Goal: Task Accomplishment & Management: Use online tool/utility

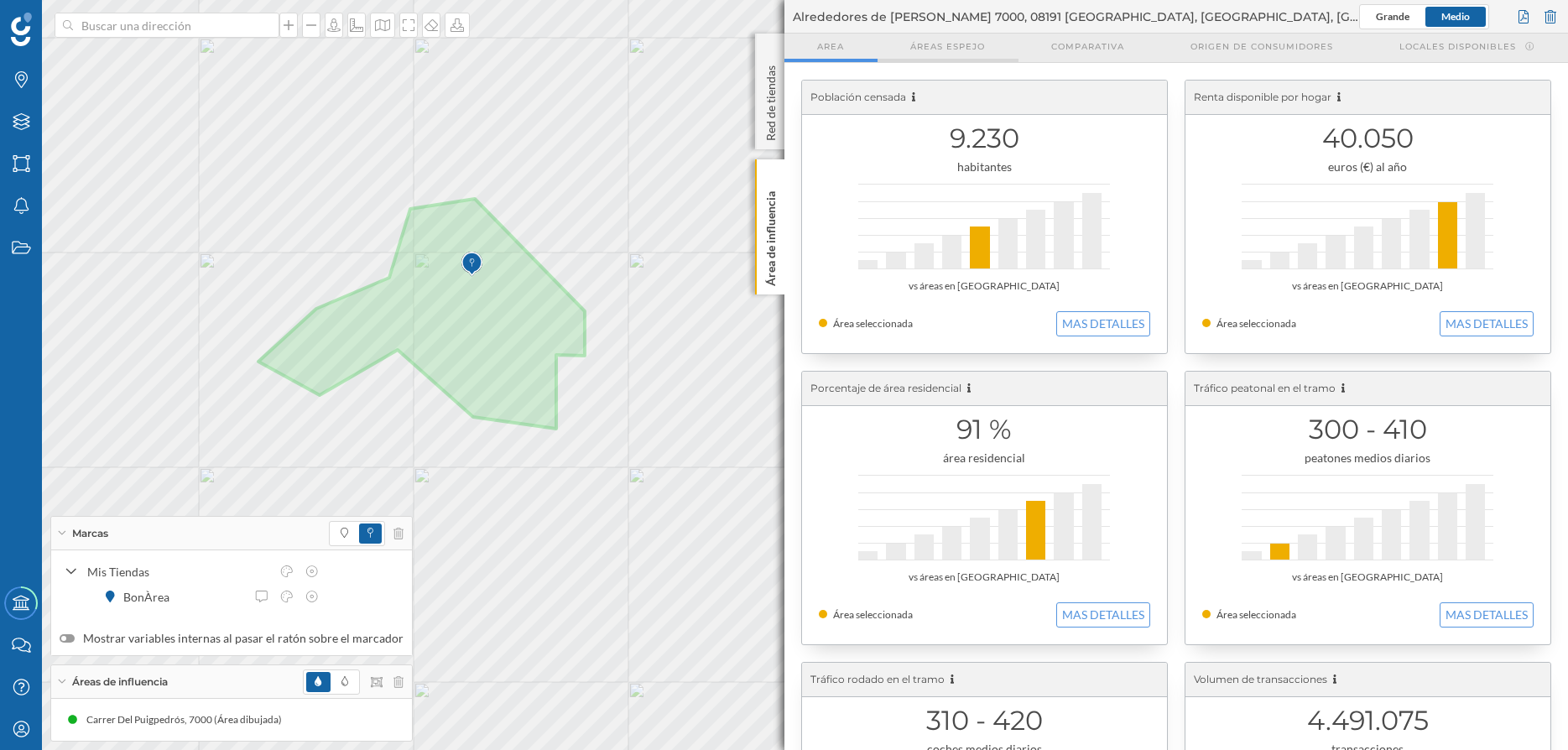
click at [957, 37] on div "Áreas espejo" at bounding box center [948, 48] width 141 height 28
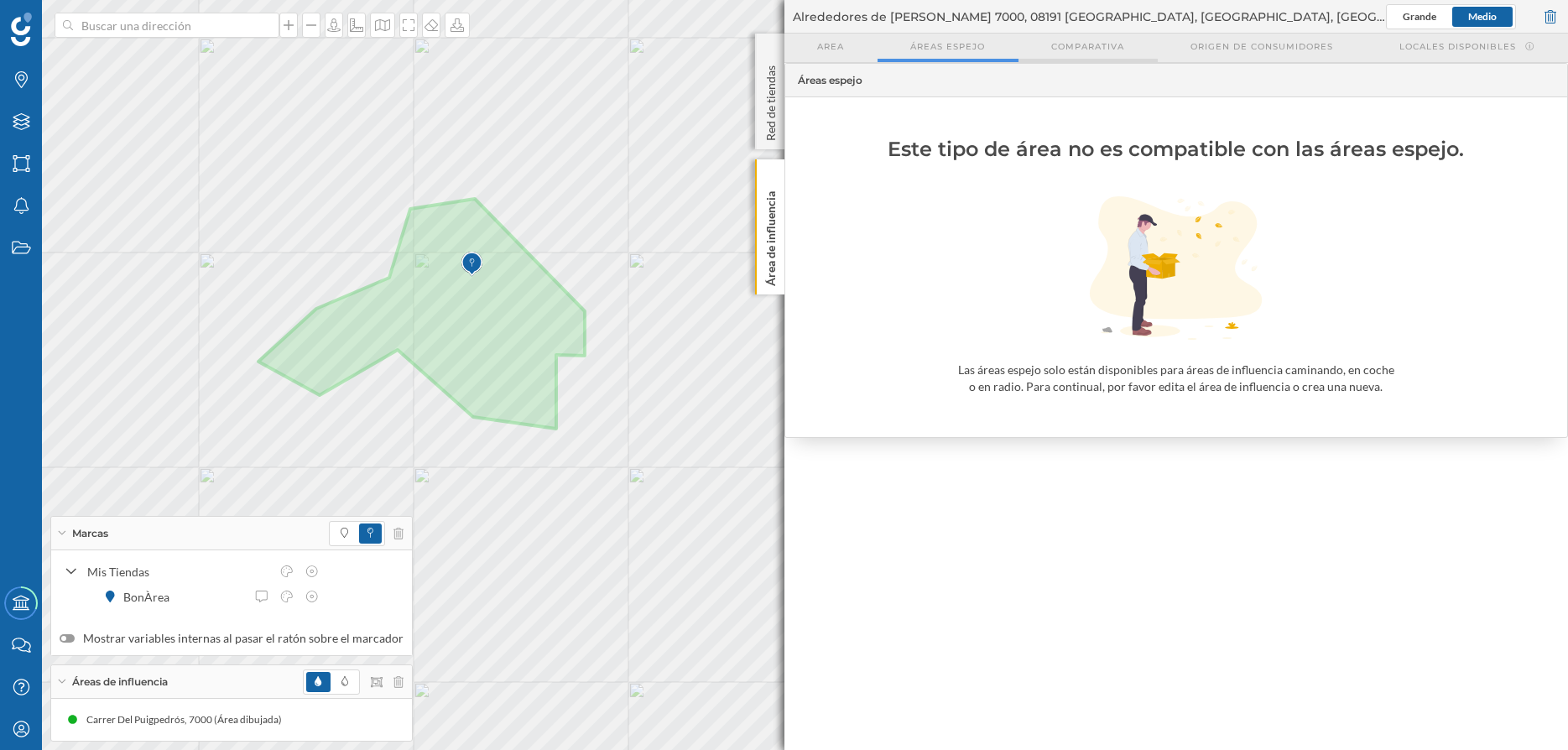
click at [1079, 42] on span "Comparativa" at bounding box center [1087, 47] width 73 height 12
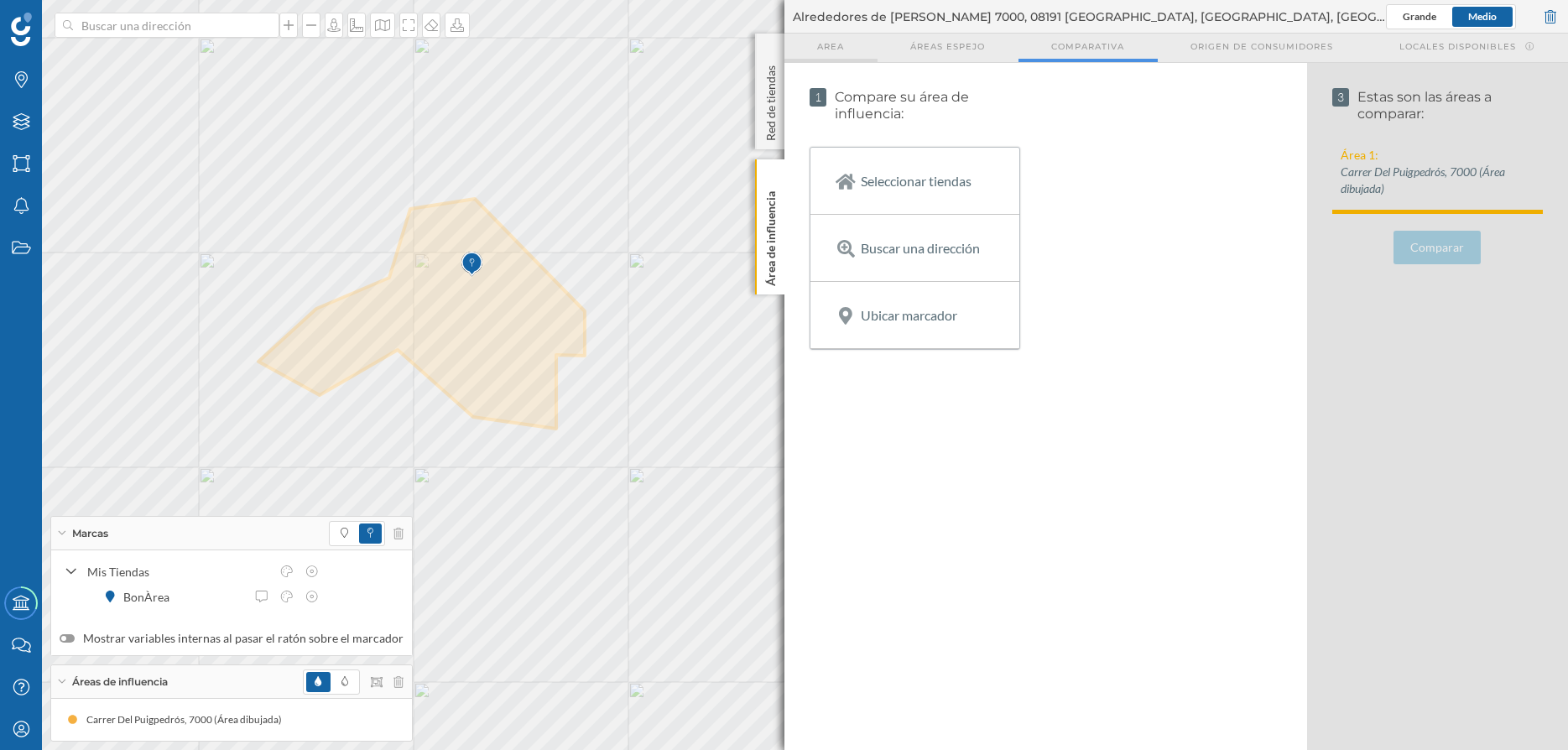
click at [826, 42] on span "Area" at bounding box center [831, 47] width 27 height 12
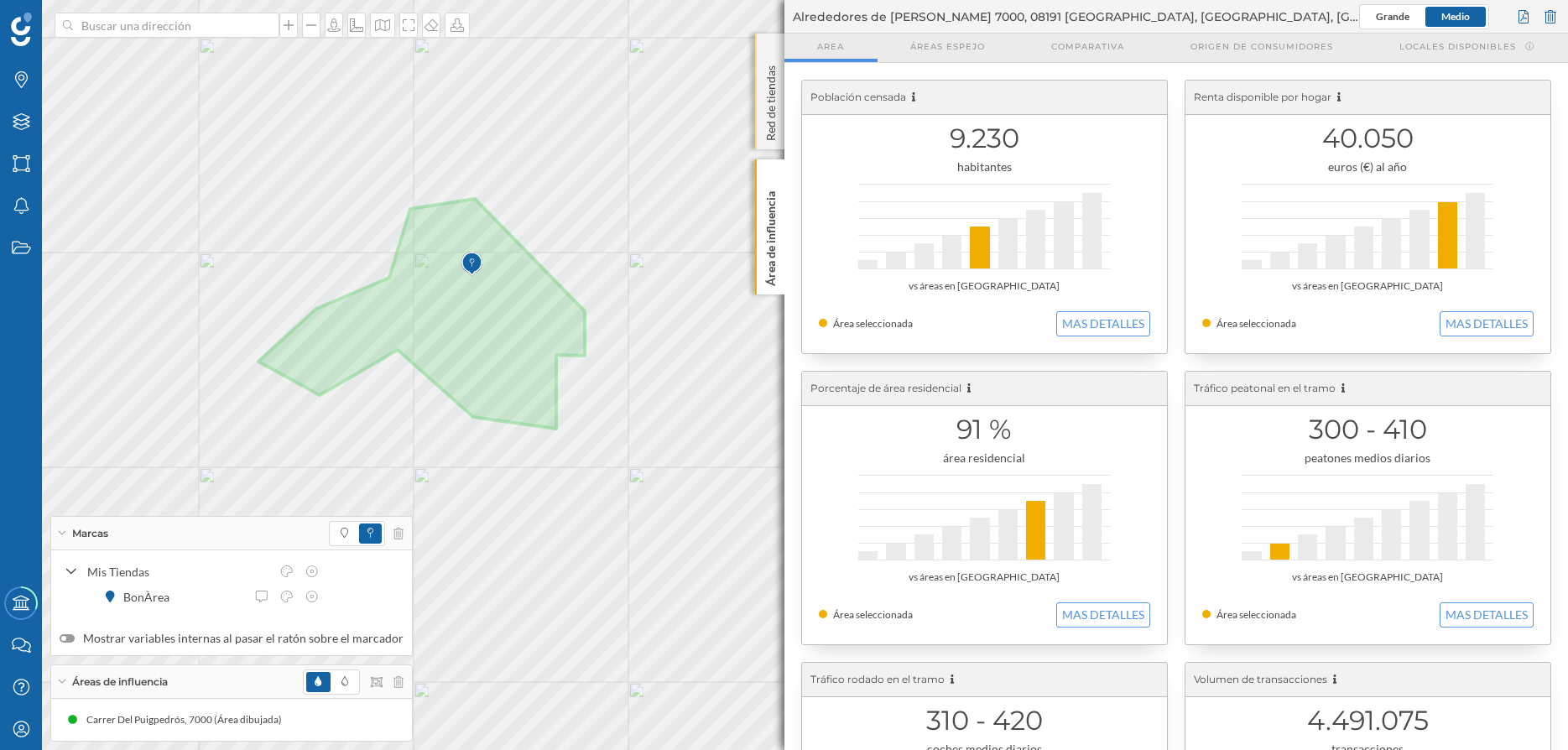
click at [769, 107] on p "Red de tiendas" at bounding box center [770, 99] width 17 height 82
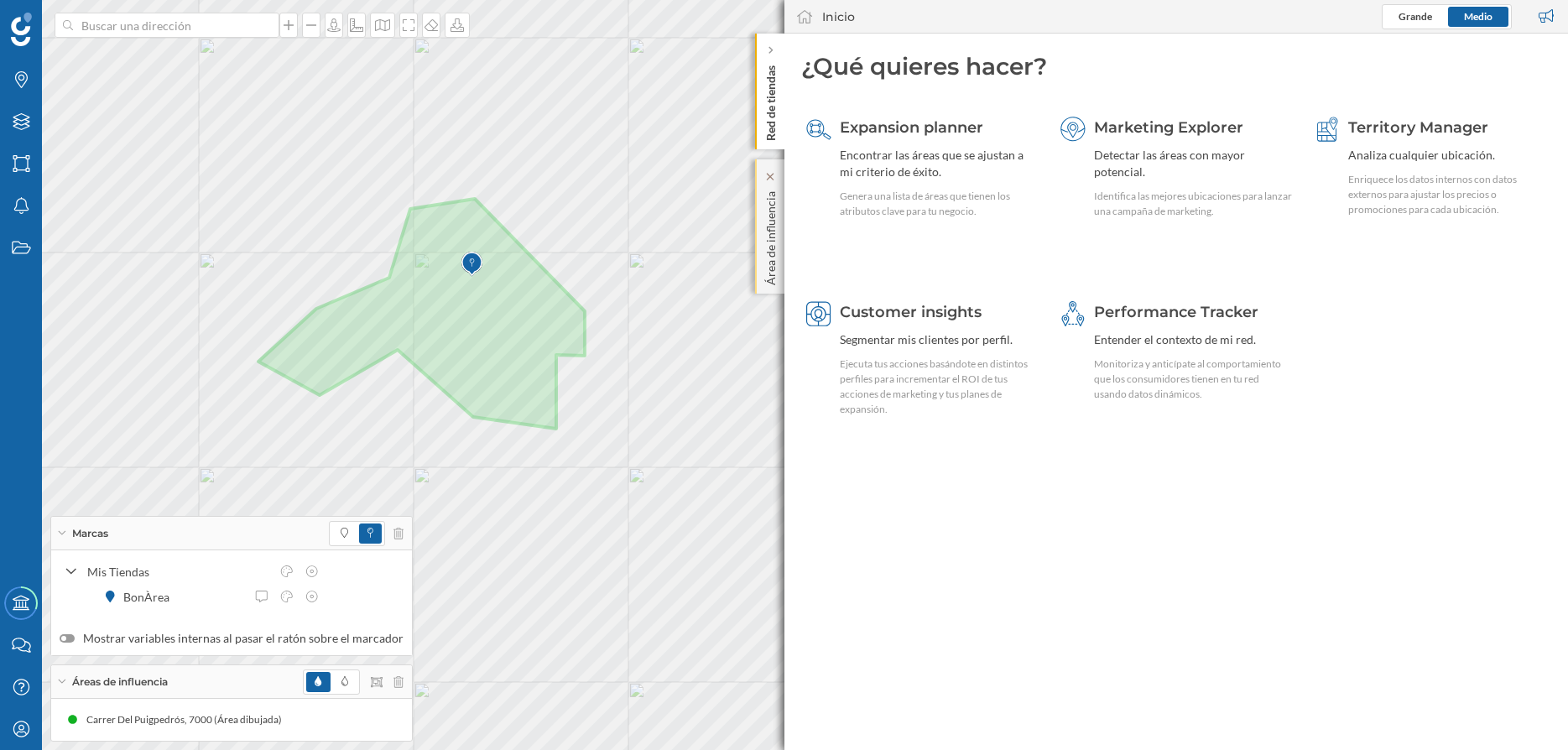
click at [775, 207] on p "Área de influencia" at bounding box center [770, 235] width 17 height 101
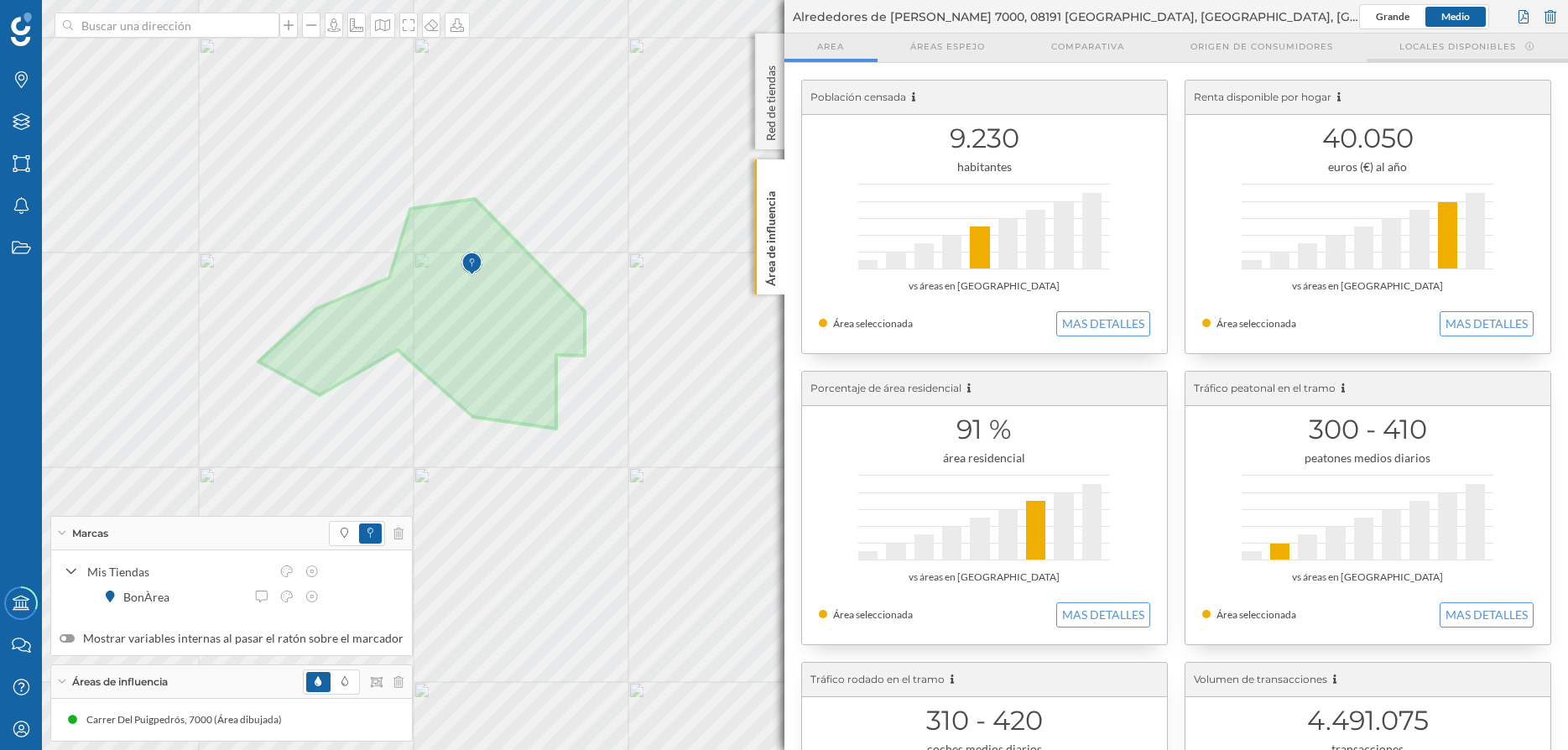
click at [1449, 49] on span "Locales disponibles" at bounding box center [1458, 47] width 117 height 12
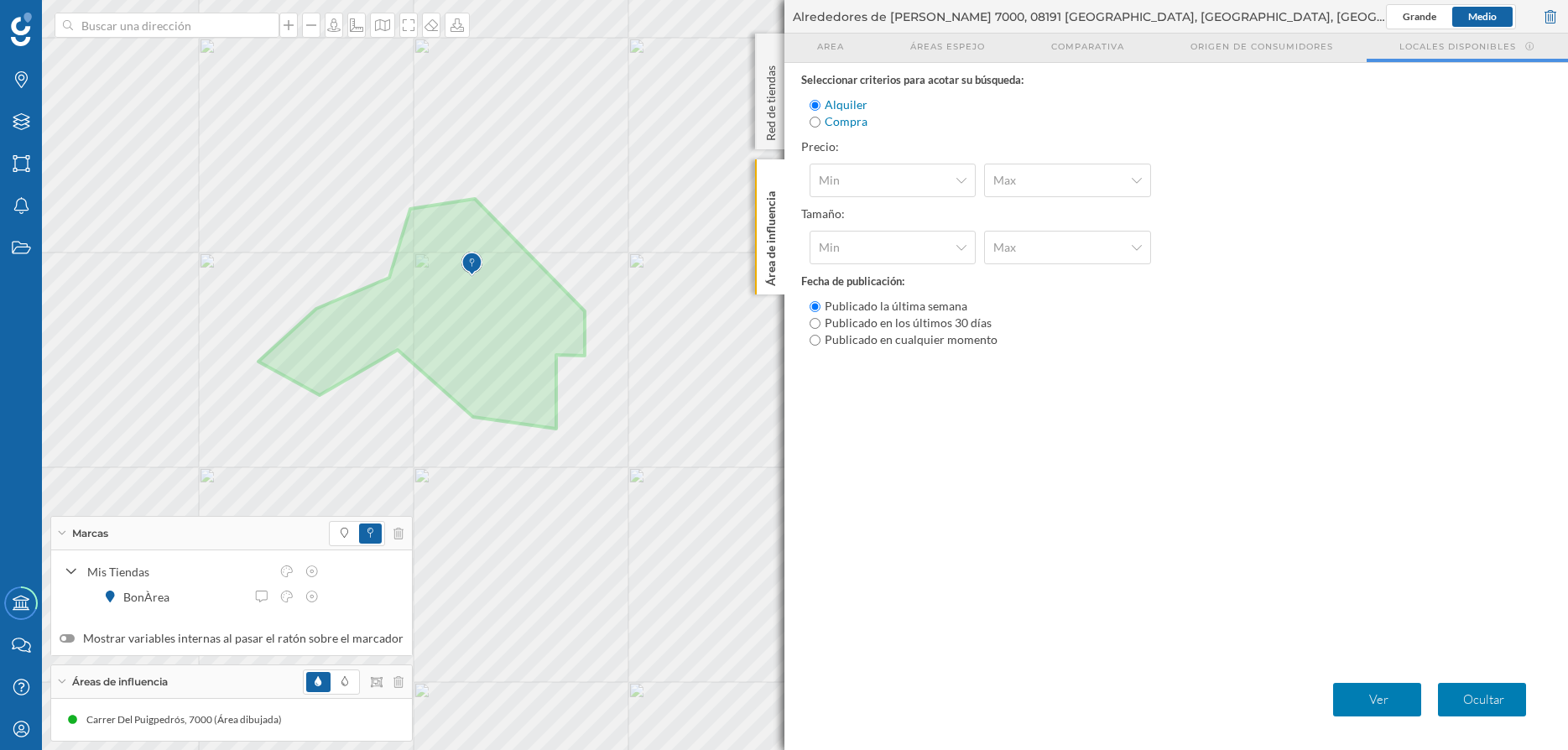
click at [835, 123] on label "Compra" at bounding box center [846, 121] width 42 height 17
click at [820, 123] on input "Compra" at bounding box center [815, 122] width 11 height 11
radio input "true"
radio input "false"
click at [1397, 699] on p "Ver" at bounding box center [1379, 699] width 74 height 17
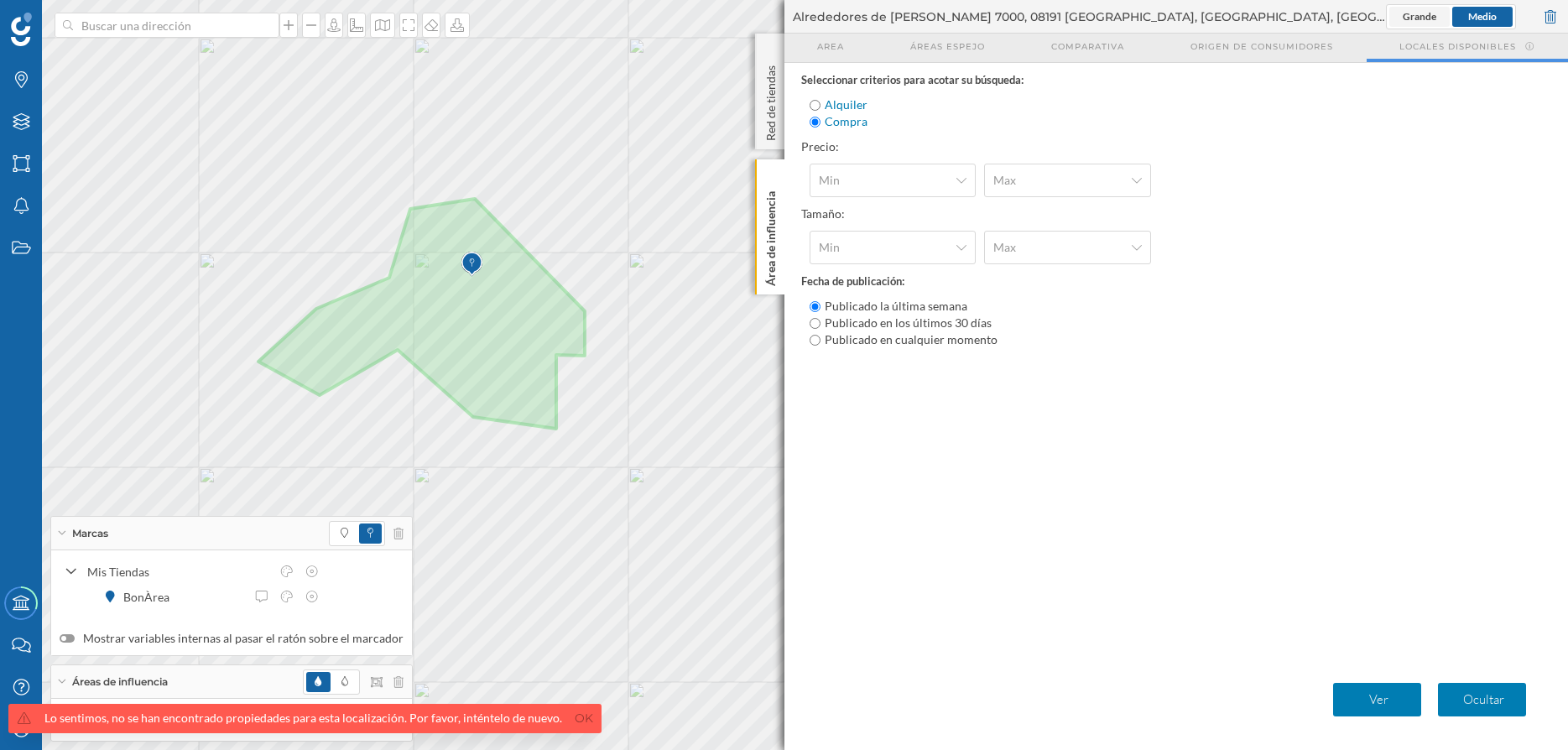
click at [1425, 11] on span "Grande" at bounding box center [1420, 16] width 34 height 12
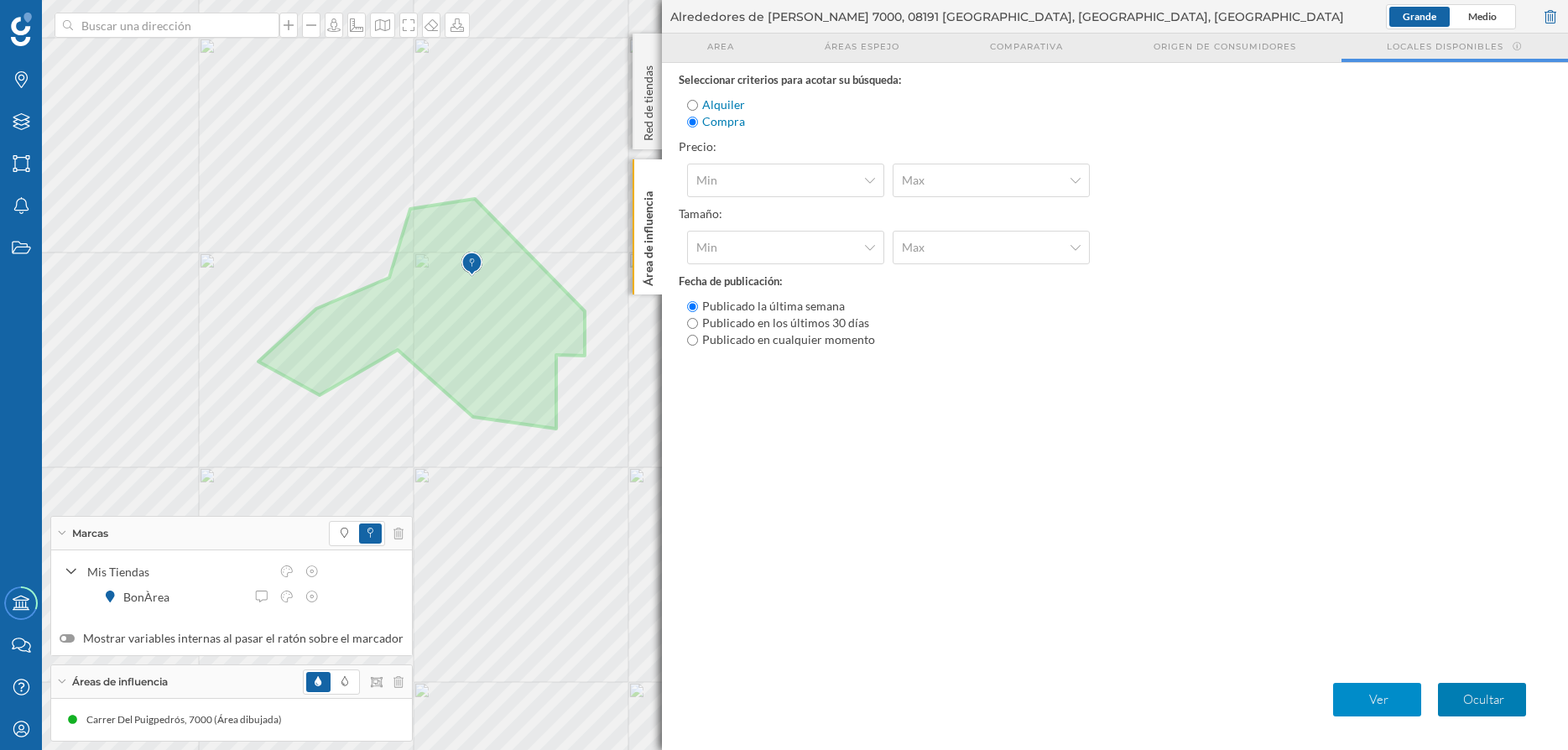
click at [1415, 706] on p "Ver" at bounding box center [1379, 699] width 74 height 17
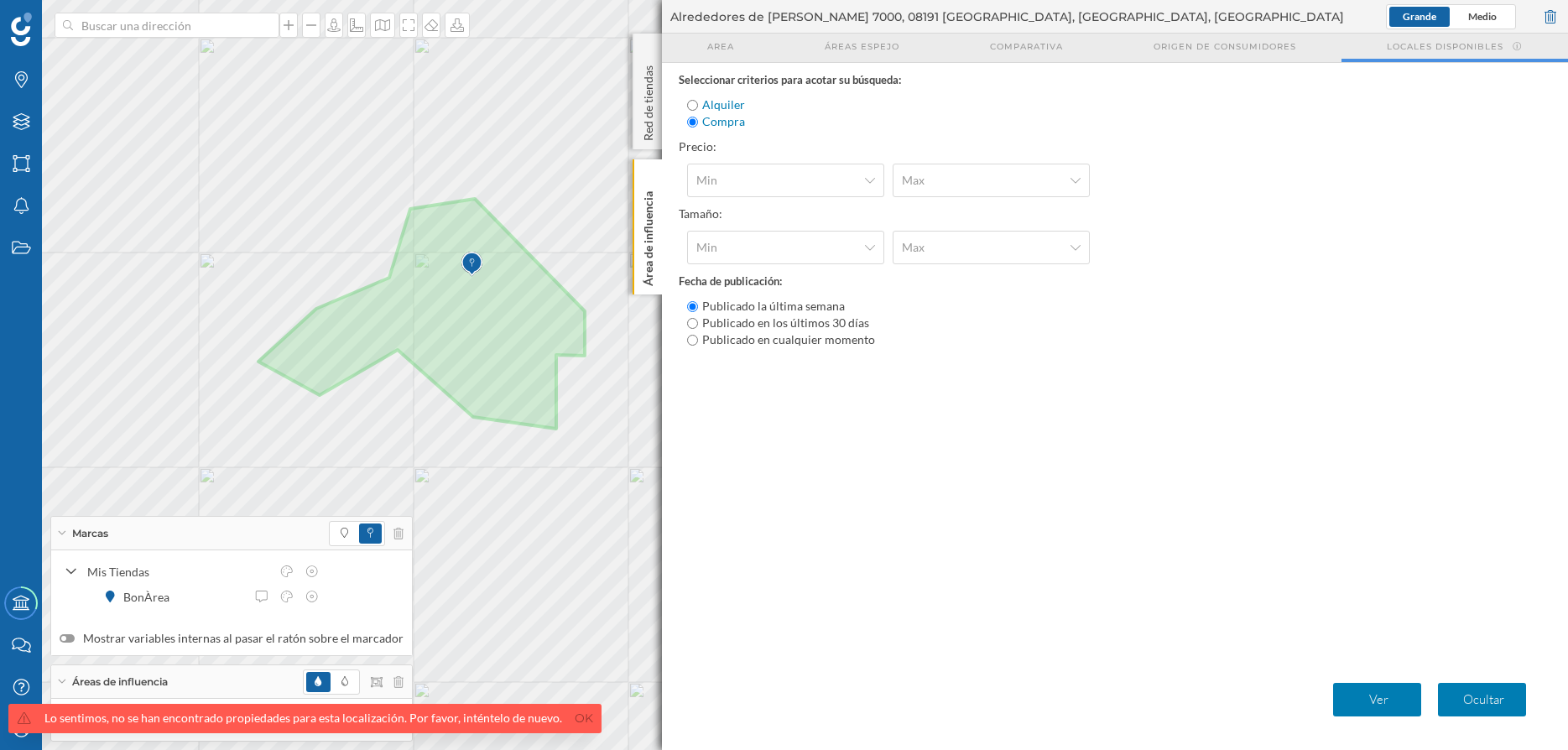
click at [695, 338] on input "Publicado en cualquier momento" at bounding box center [692, 340] width 11 height 11
radio input "true"
radio input "false"
click at [1380, 706] on p "Ver" at bounding box center [1379, 699] width 74 height 17
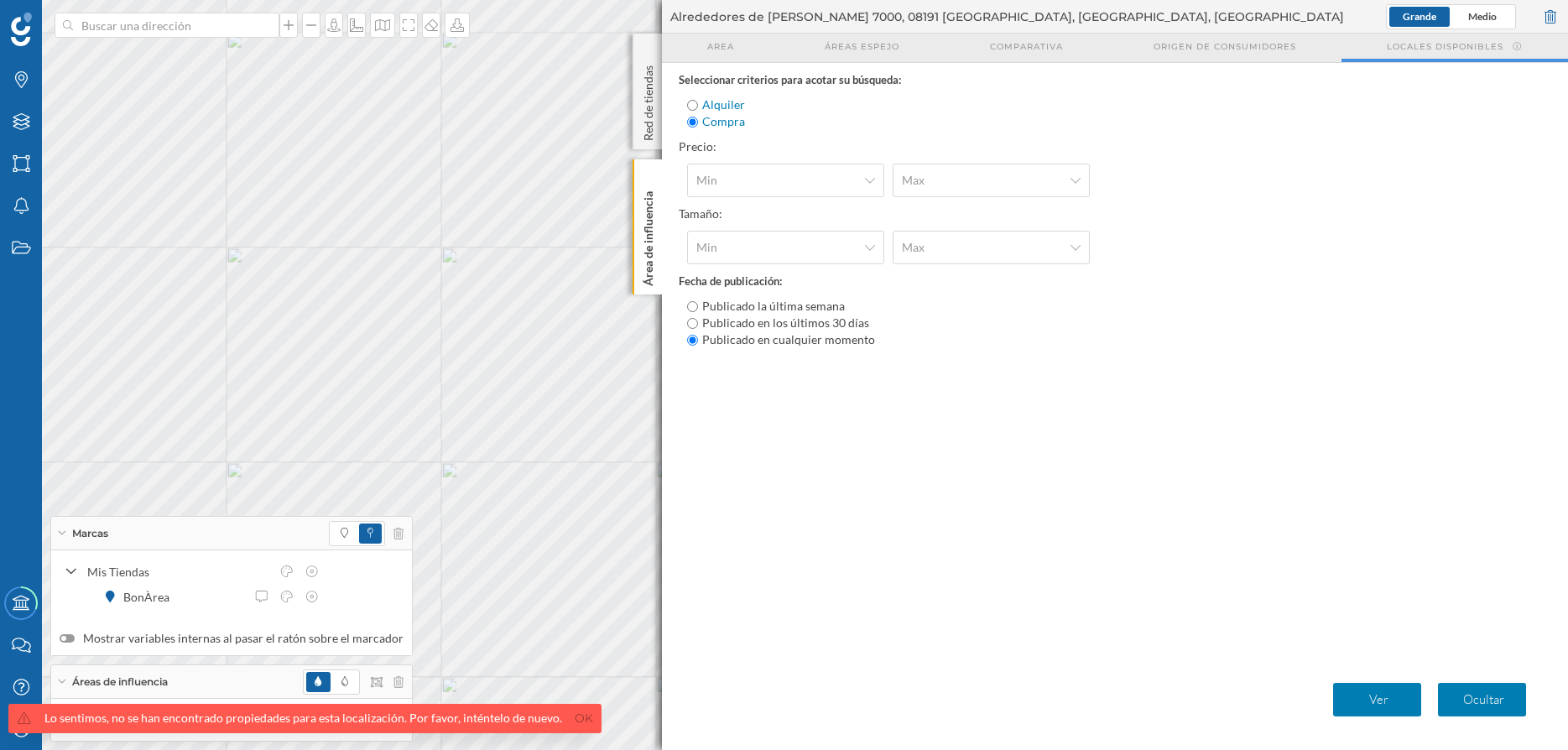
click at [727, 306] on div "Marcas Capas Áreas Notificaciones Estados Academy Contacta con nosotros Centro …" at bounding box center [784, 375] width 1568 height 750
click at [882, 355] on div "Marcas Capas Áreas Notificaciones Estados Academy Contacta con nosotros Centro …" at bounding box center [784, 375] width 1568 height 750
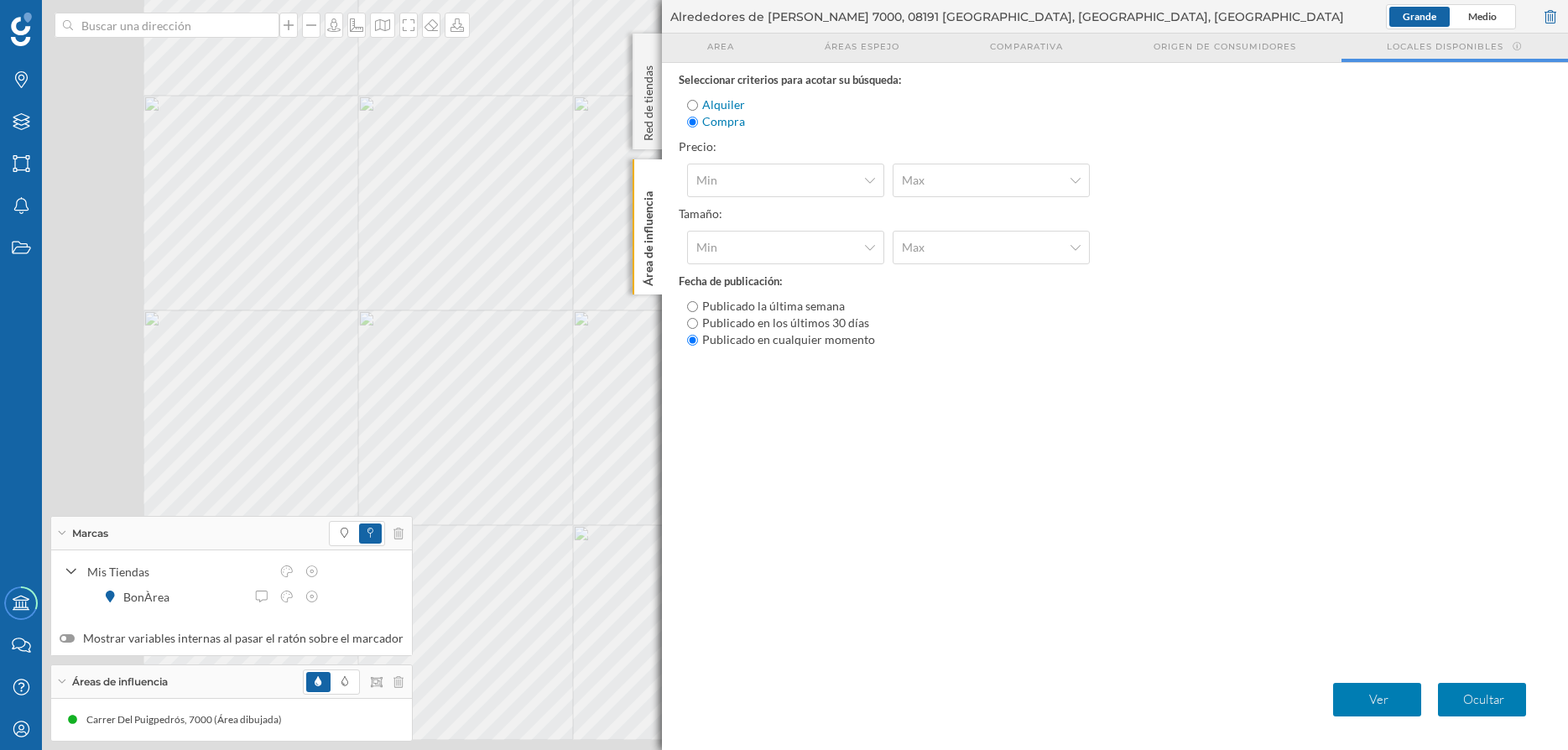
click at [773, 294] on div "Marcas Capas Áreas Notificaciones Estados Academy Contacta con nosotros Centro …" at bounding box center [784, 375] width 1568 height 750
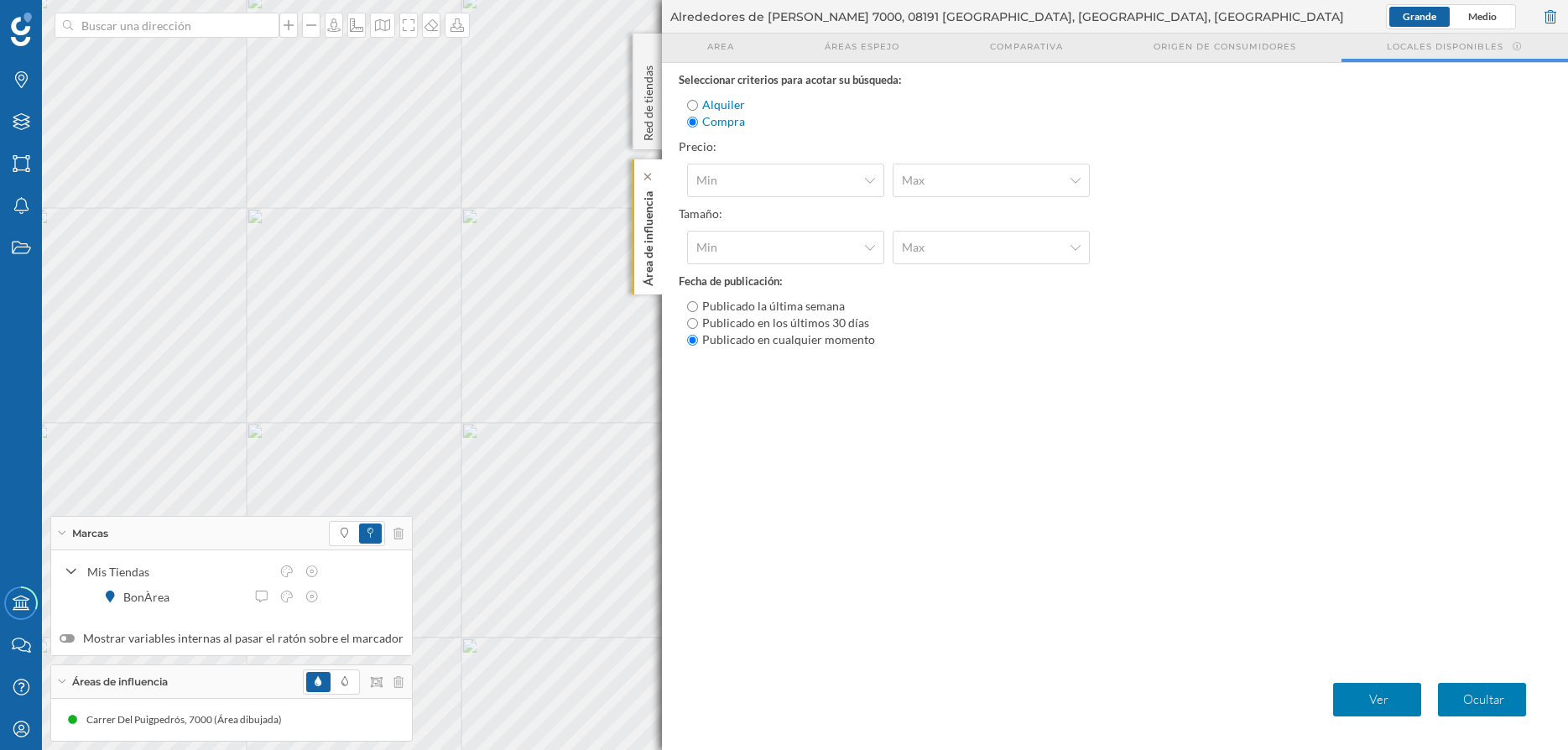
click at [638, 201] on div "Área de influencia" at bounding box center [647, 226] width 29 height 135
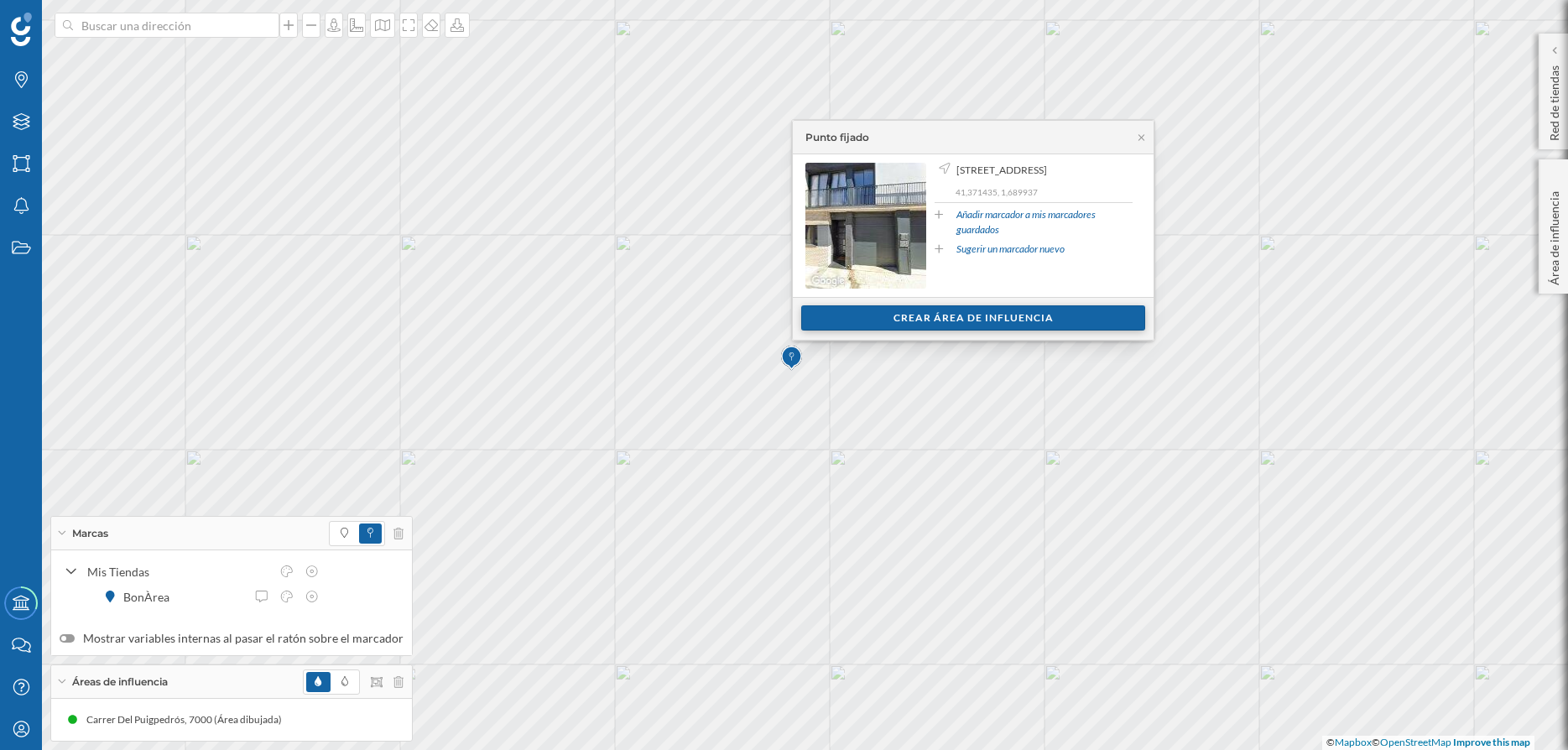
click at [996, 318] on div "Crear área de influencia" at bounding box center [973, 318] width 344 height 25
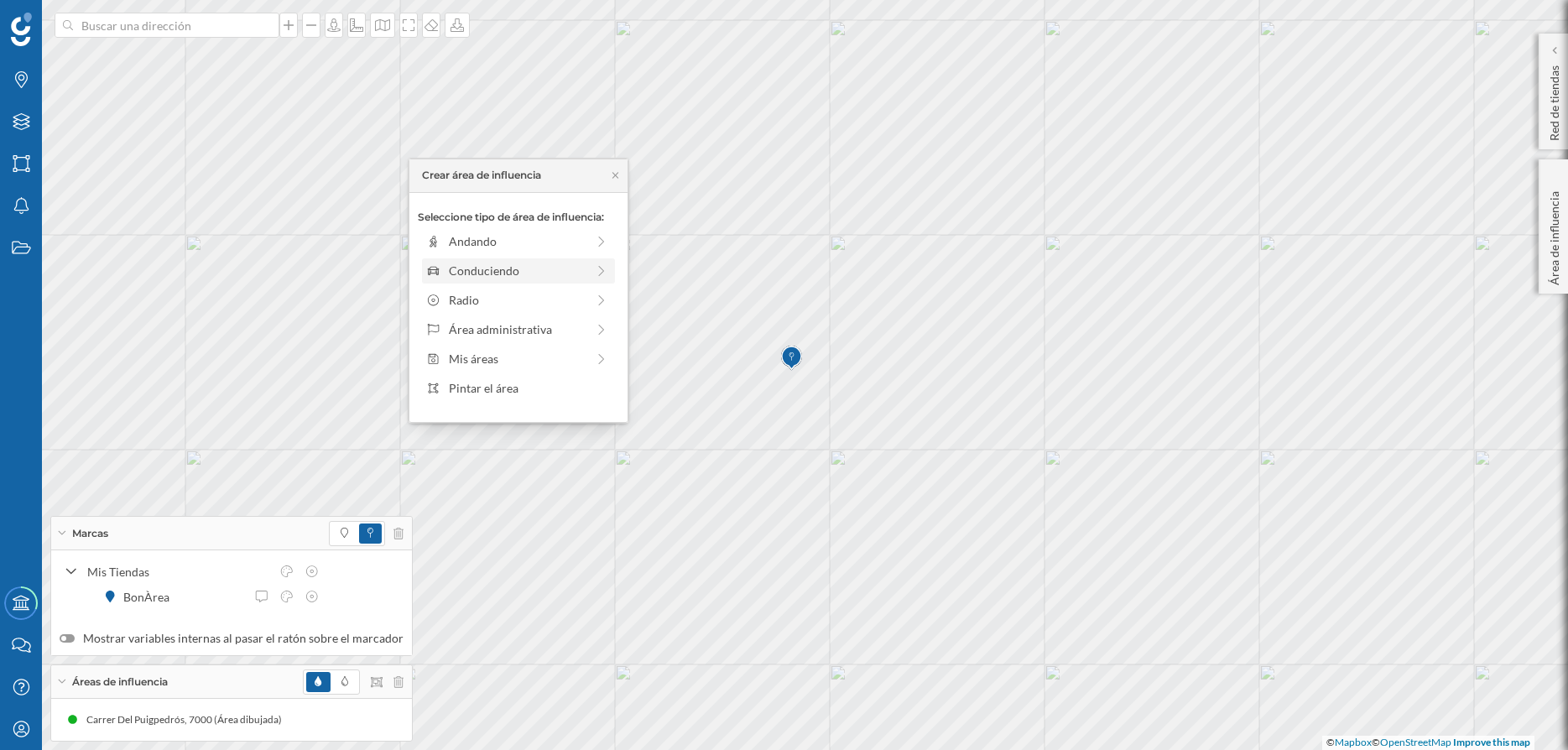
click at [521, 258] on div "Conduciendo" at bounding box center [518, 270] width 193 height 25
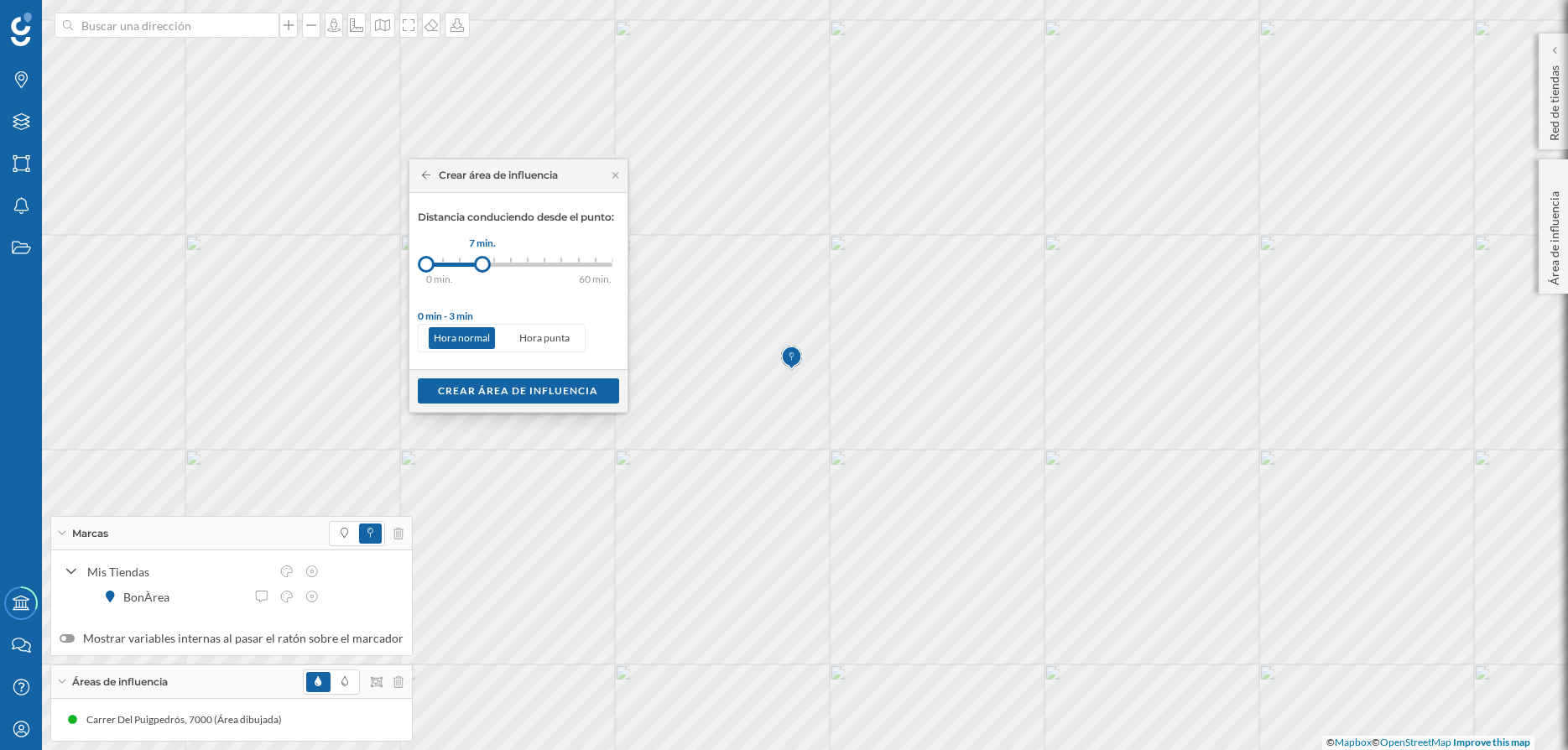
drag, startPoint x: 448, startPoint y: 261, endPoint x: 483, endPoint y: 265, distance: 35.2
click at [483, 265] on div at bounding box center [482, 264] width 17 height 17
click at [501, 387] on div "Crear área de influencia" at bounding box center [519, 390] width 202 height 25
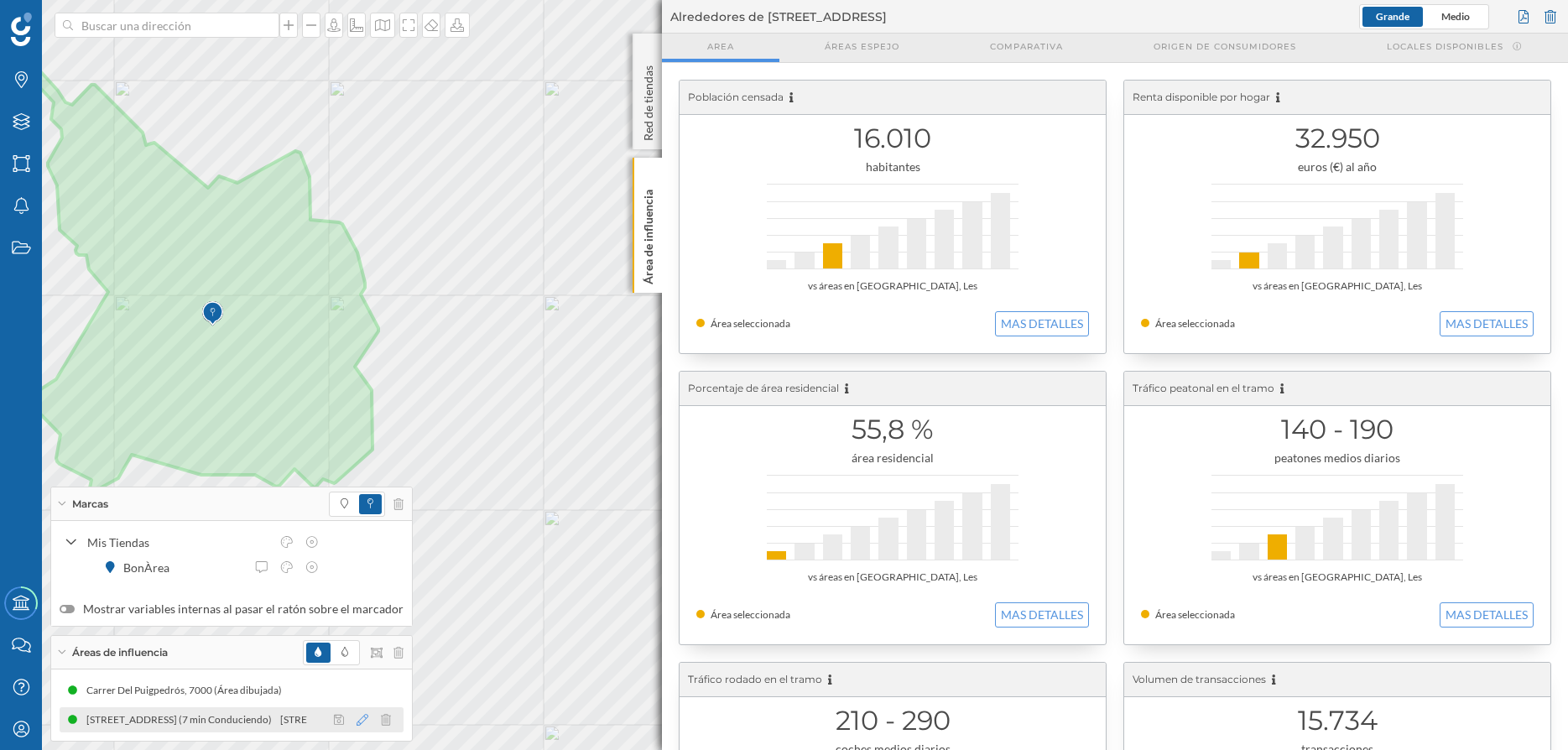
click at [357, 717] on icon at bounding box center [362, 719] width 11 height 11
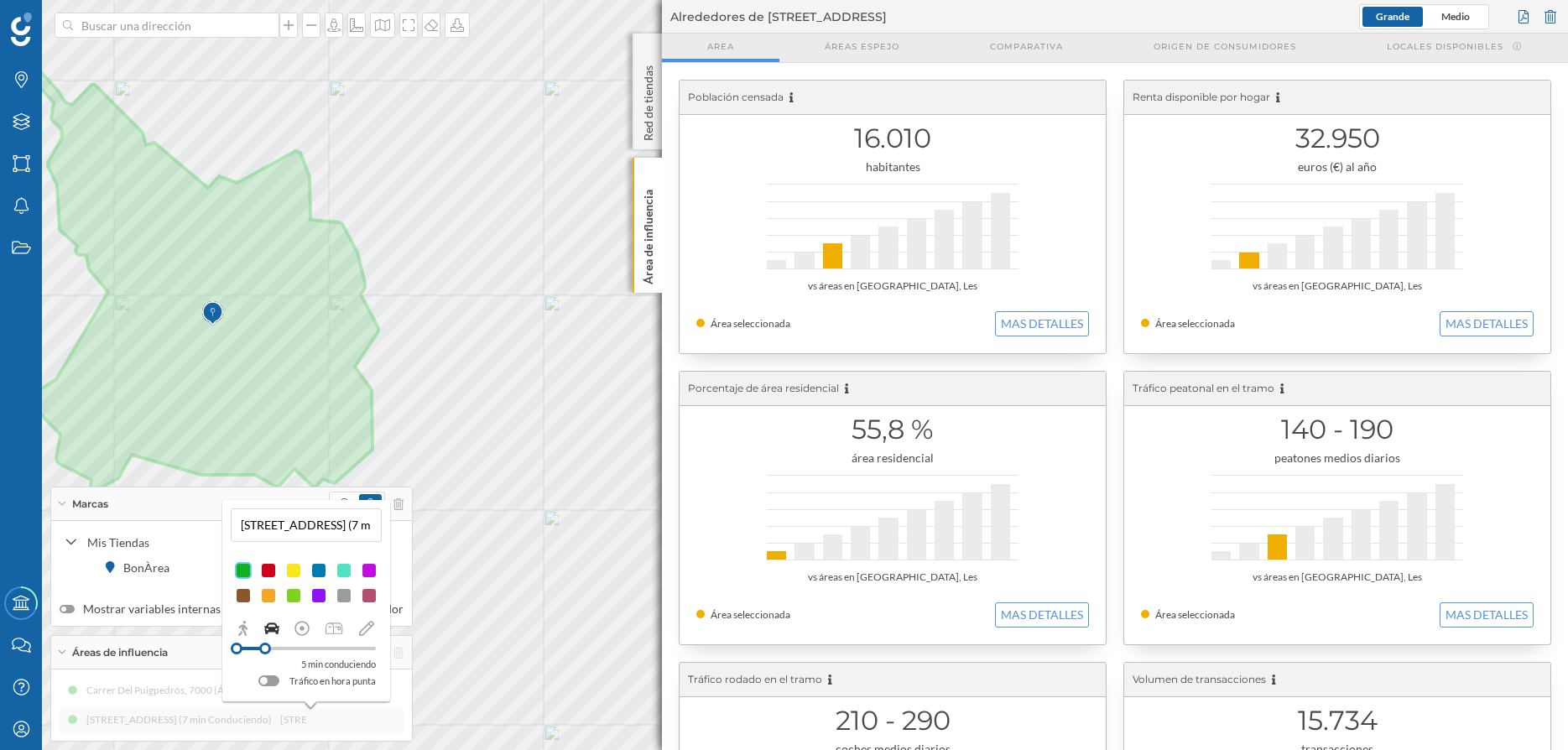
drag, startPoint x: 278, startPoint y: 645, endPoint x: 265, endPoint y: 647, distance: 13.2
click at [265, 647] on div at bounding box center [264, 648] width 11 height 11
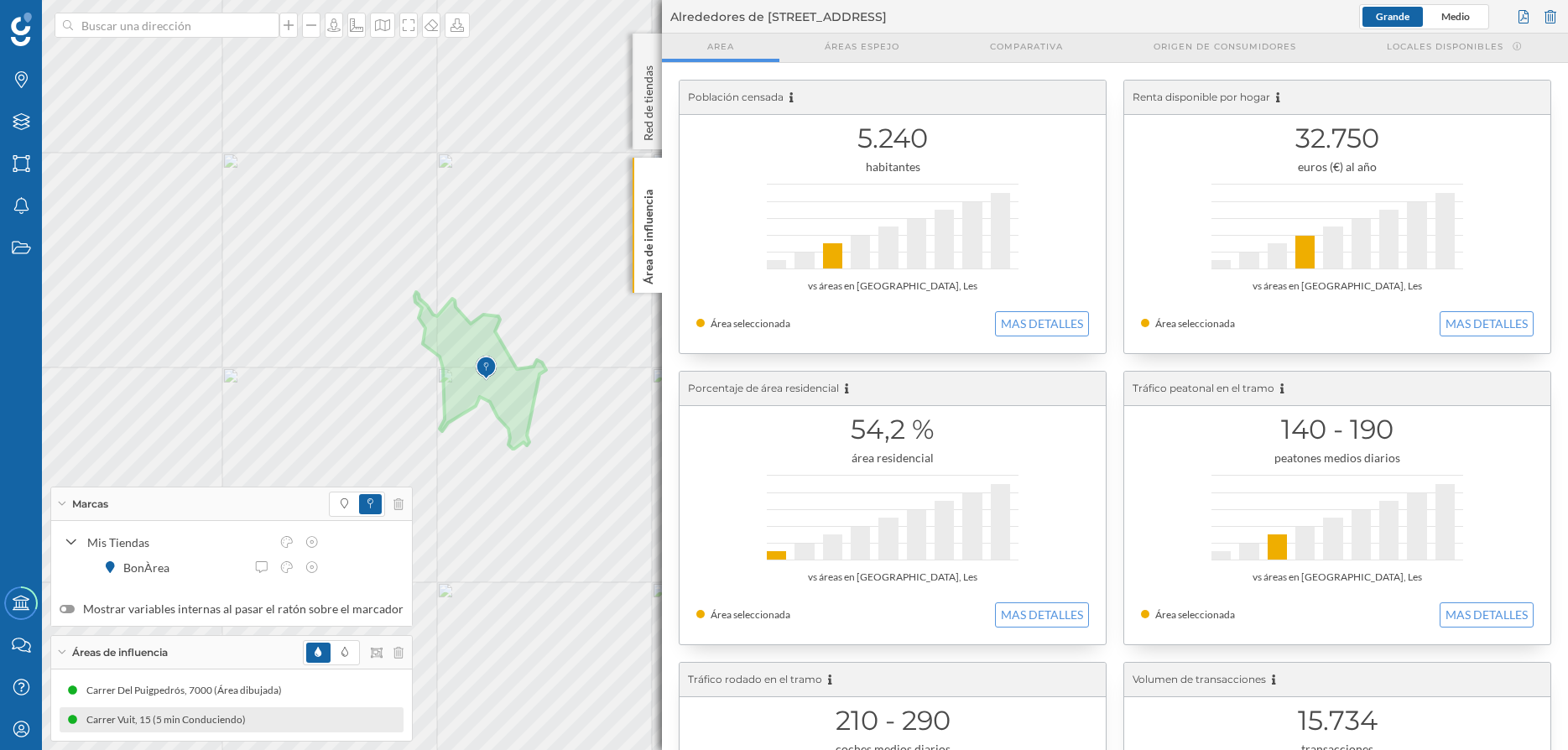
click at [1400, 11] on span "Grande" at bounding box center [1393, 16] width 34 height 12
click at [1457, 44] on span "Locales disponibles" at bounding box center [1445, 47] width 117 height 12
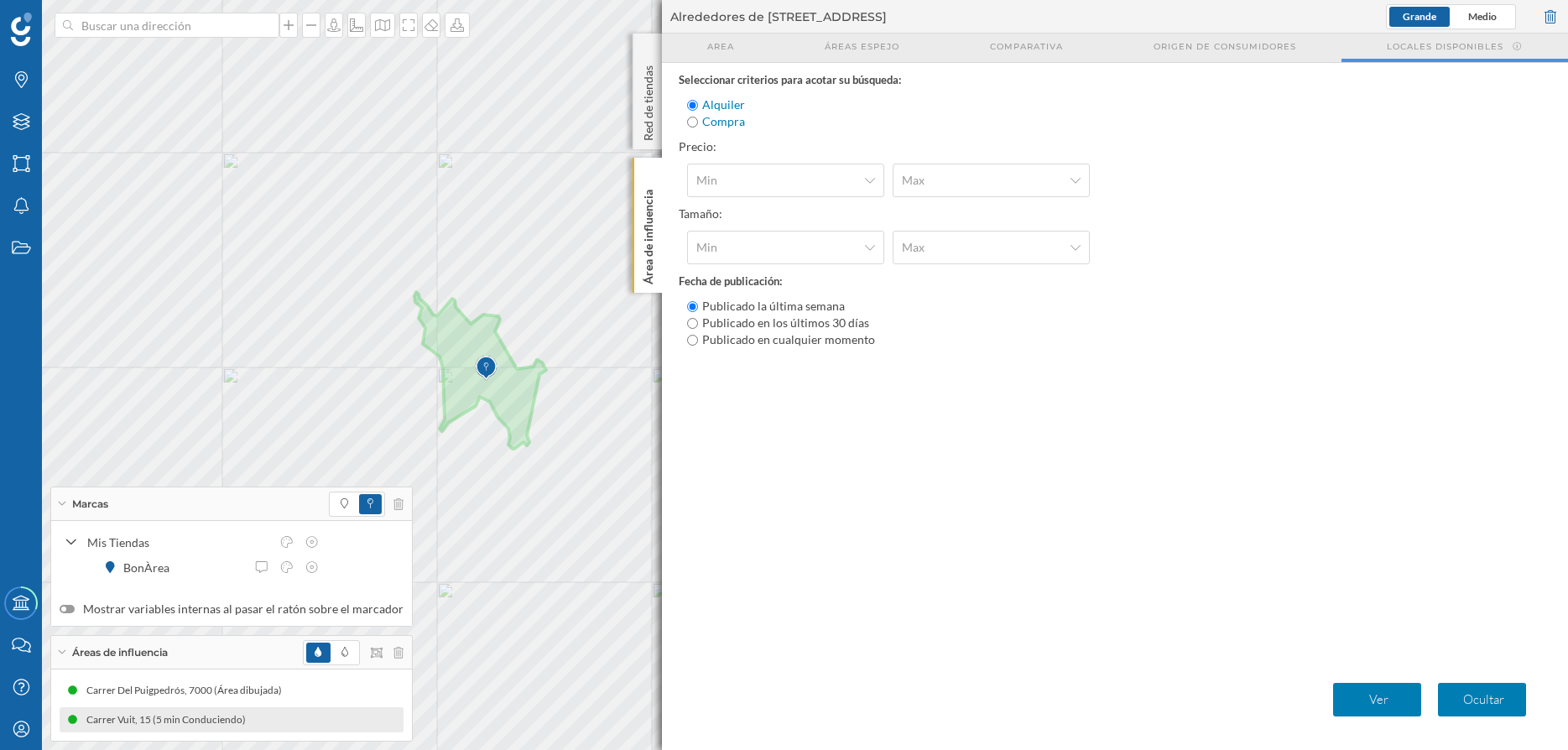
click at [711, 120] on label "Compra" at bounding box center [724, 121] width 42 height 17
click at [698, 120] on input "Compra" at bounding box center [692, 122] width 11 height 11
radio input "true"
radio input "false"
click at [1382, 700] on p "Ver" at bounding box center [1379, 699] width 74 height 17
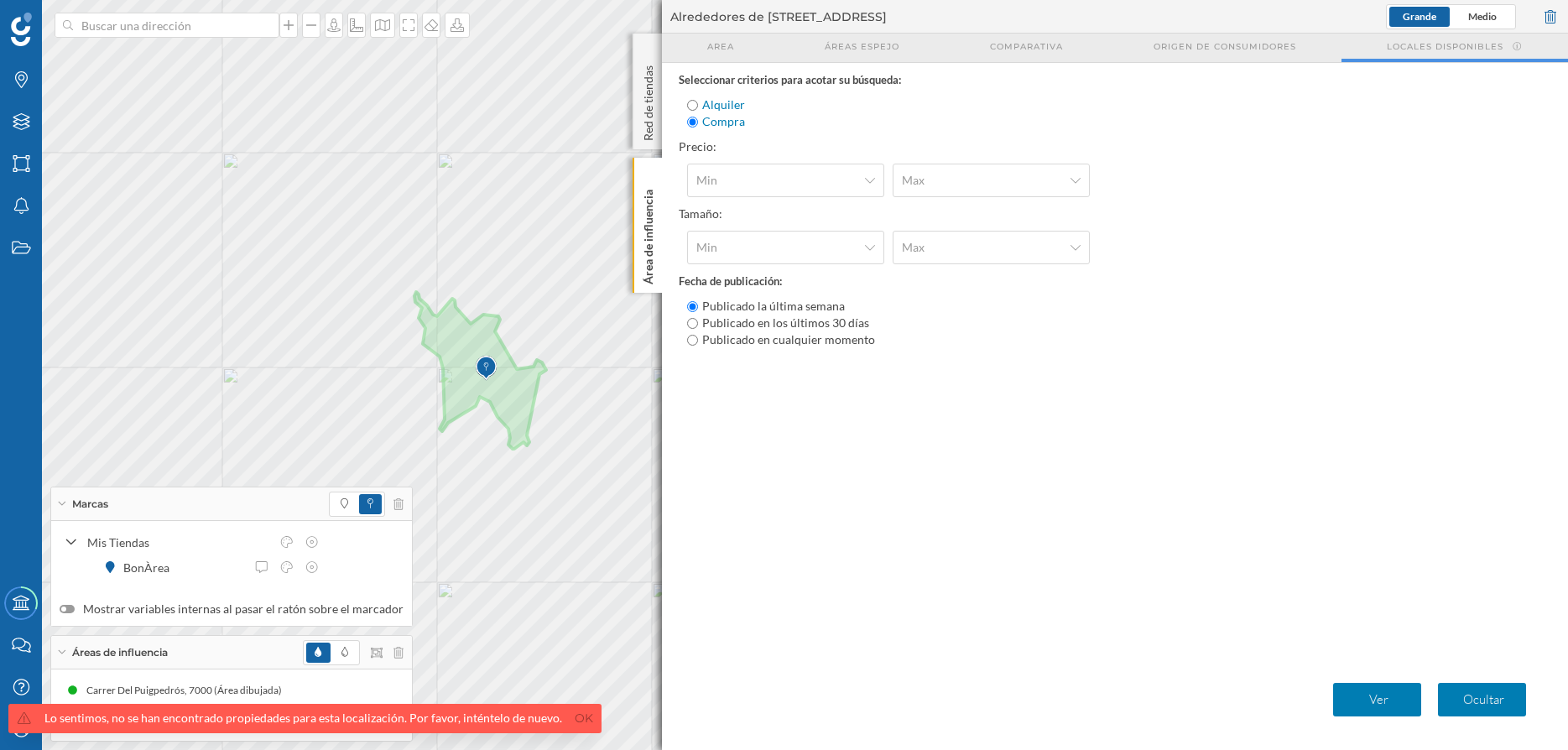
click at [844, 341] on label "Publicado en cualquier momento" at bounding box center [789, 339] width 173 height 17
click at [698, 341] on input "Publicado en cualquier momento" at bounding box center [692, 340] width 11 height 11
radio input "true"
radio input "false"
click at [1365, 699] on p "Ver" at bounding box center [1379, 699] width 74 height 17
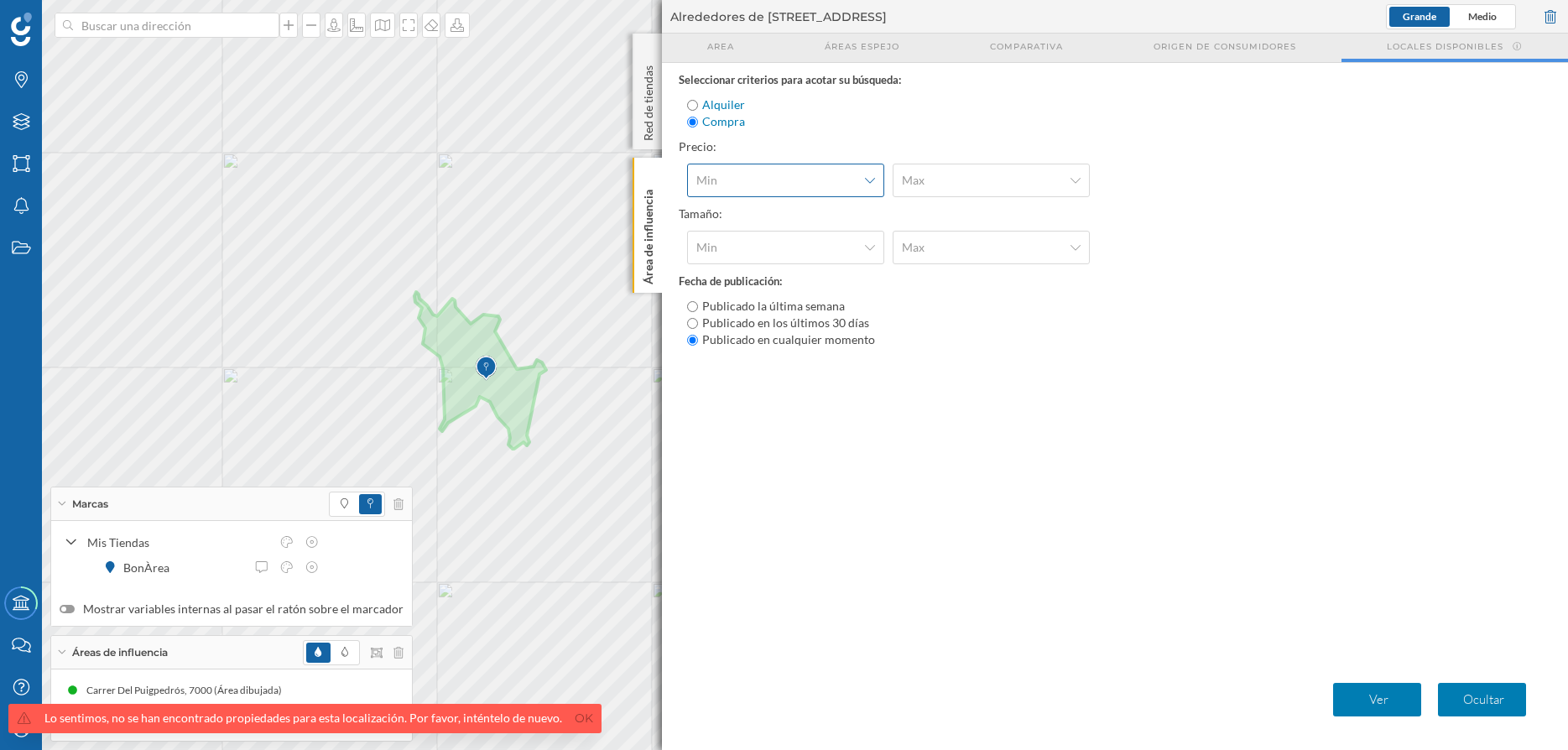
click at [824, 184] on span "Min" at bounding box center [776, 180] width 160 height 17
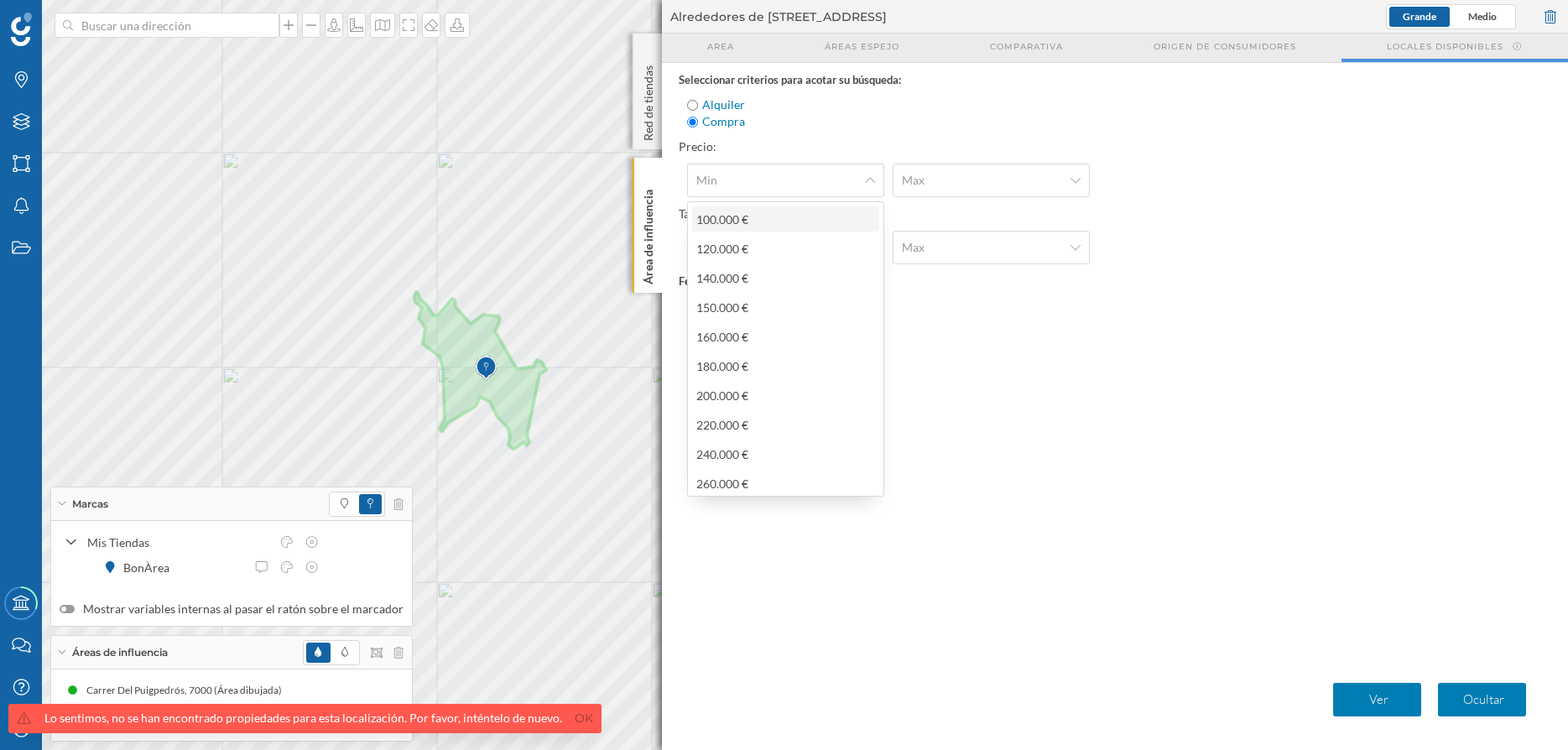
click at [810, 216] on div "100.000 €" at bounding box center [785, 219] width 177 height 18
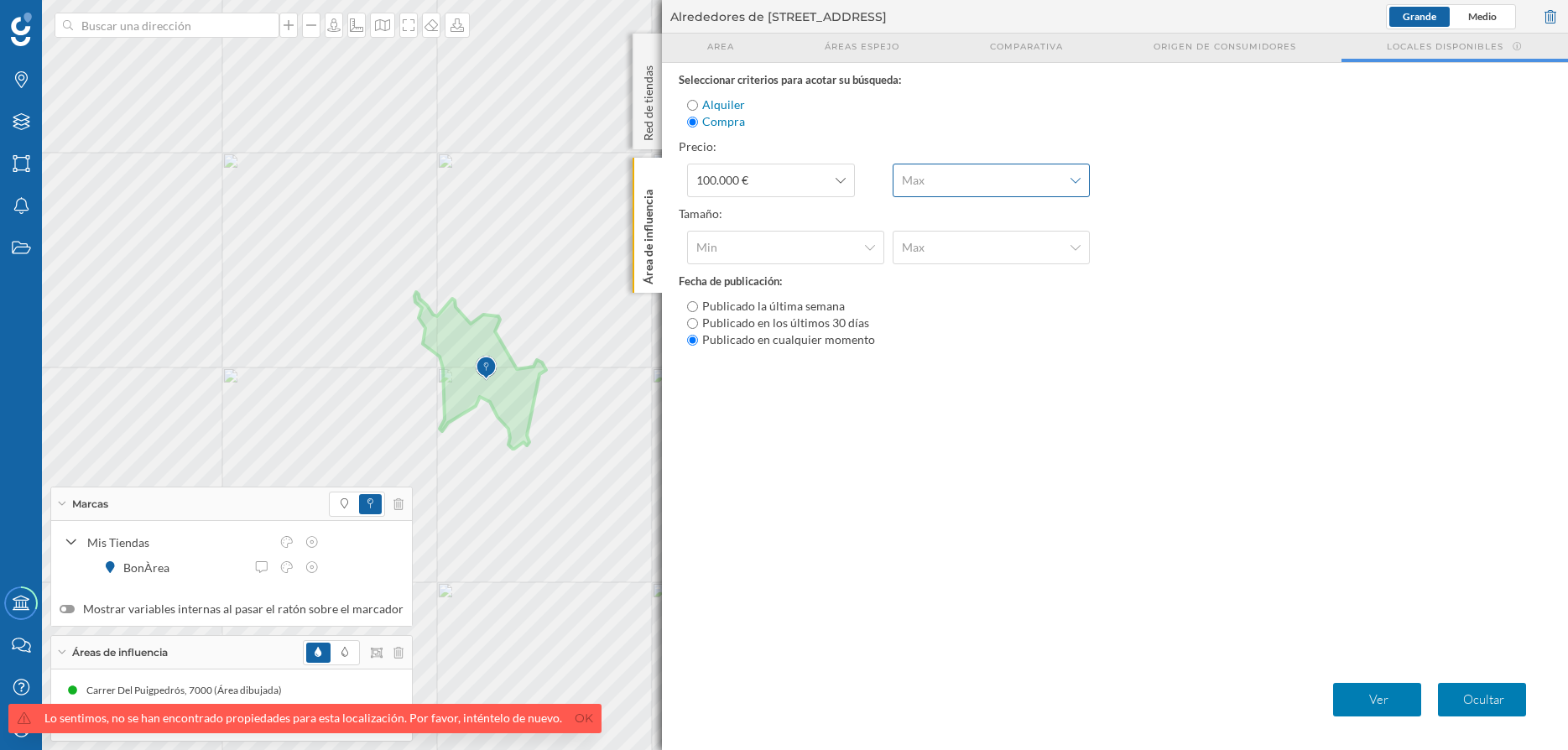
click at [1016, 170] on div "Max" at bounding box center [991, 180] width 197 height 34
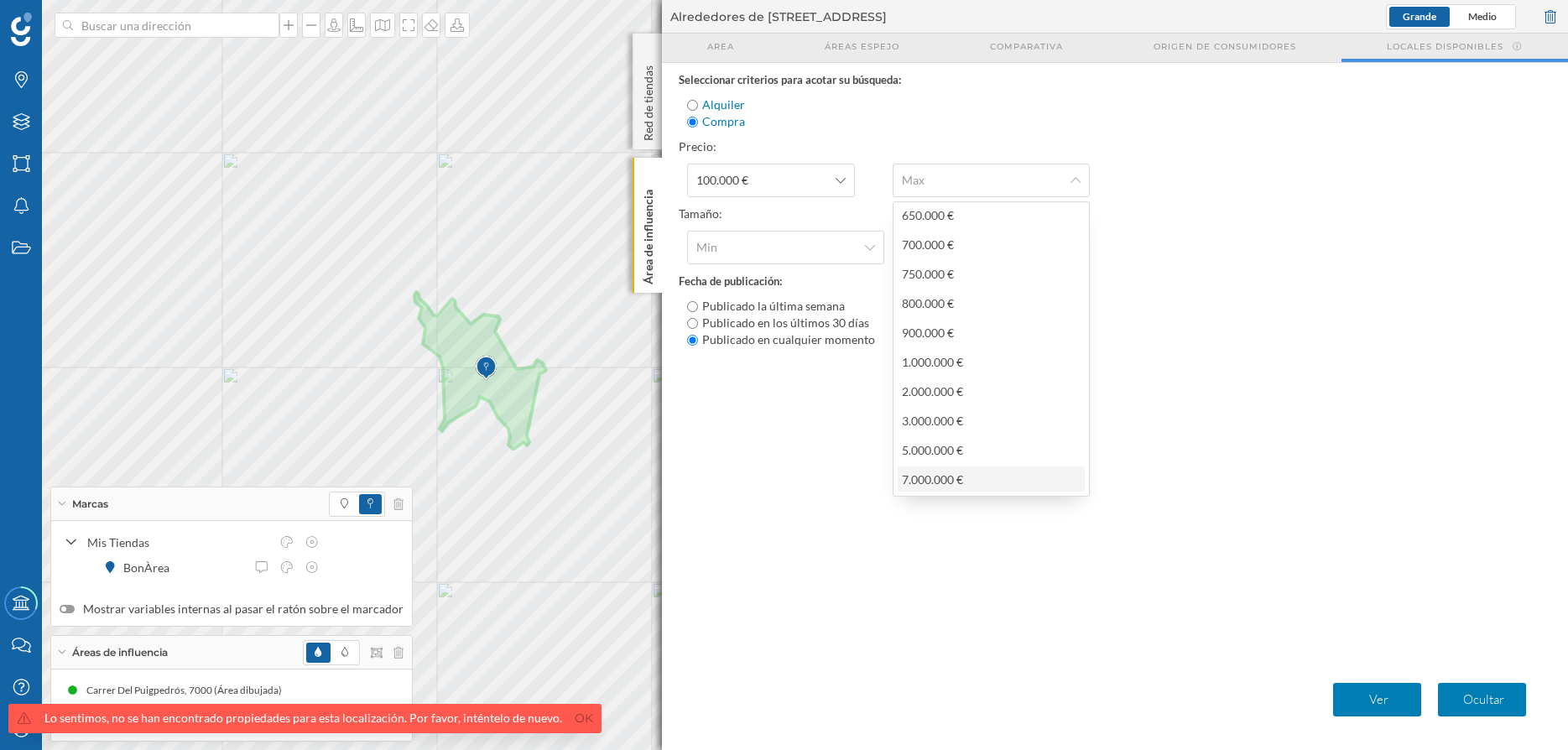
click at [990, 478] on div "7.000.000 €" at bounding box center [990, 480] width 177 height 18
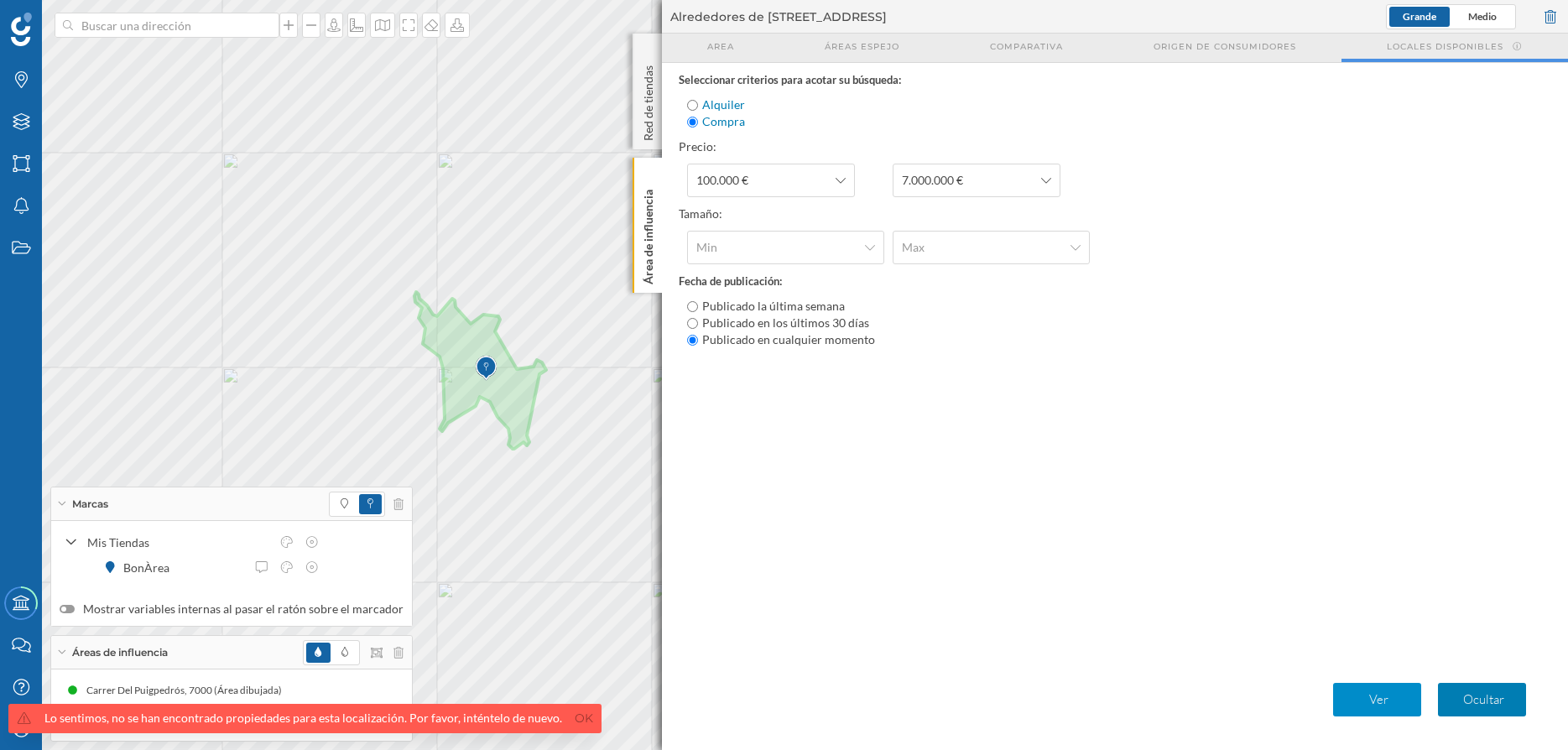
click at [1370, 696] on p "Ver" at bounding box center [1379, 699] width 74 height 17
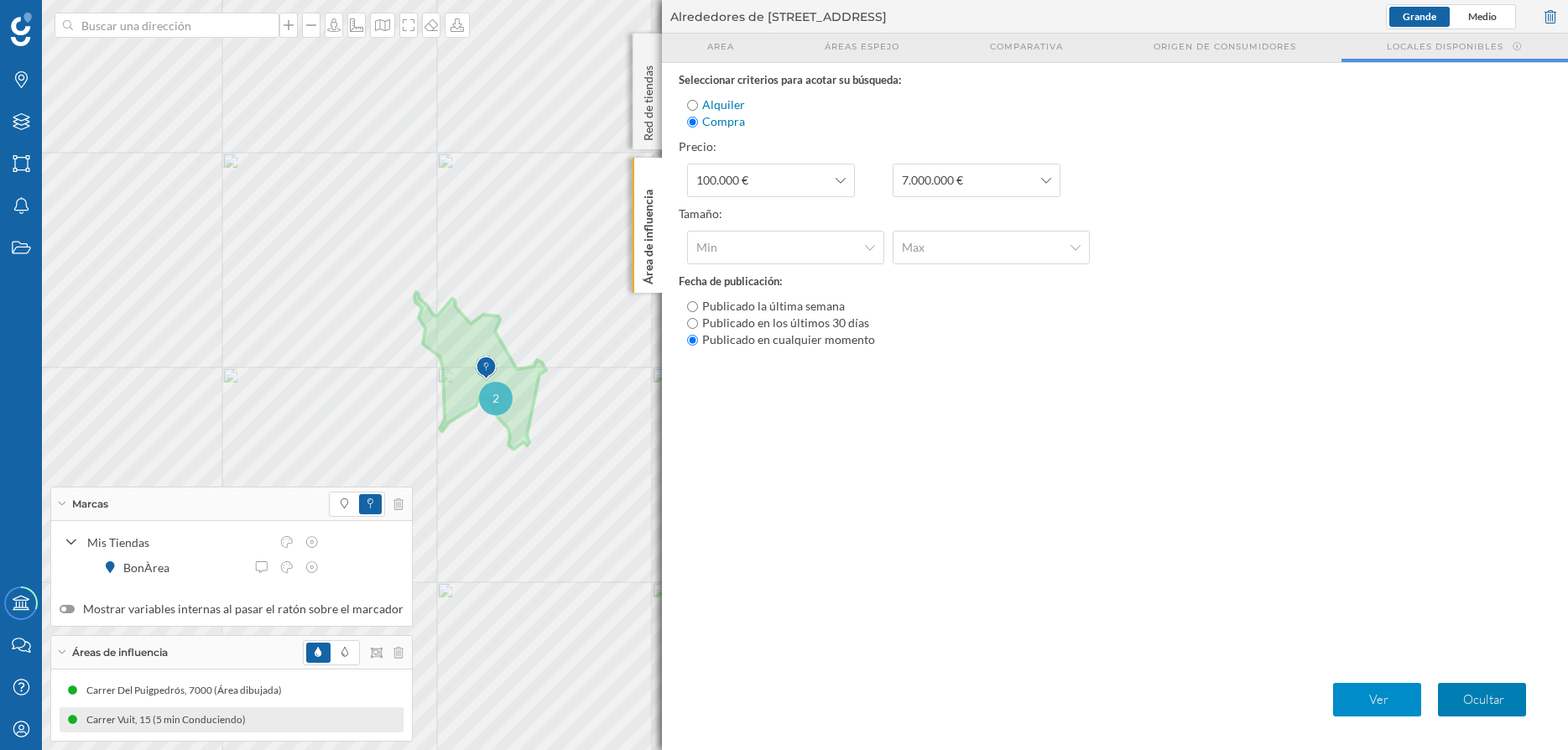
click at [1386, 701] on p "Ver" at bounding box center [1379, 699] width 74 height 17
click at [497, 396] on span "4" at bounding box center [496, 398] width 7 height 17
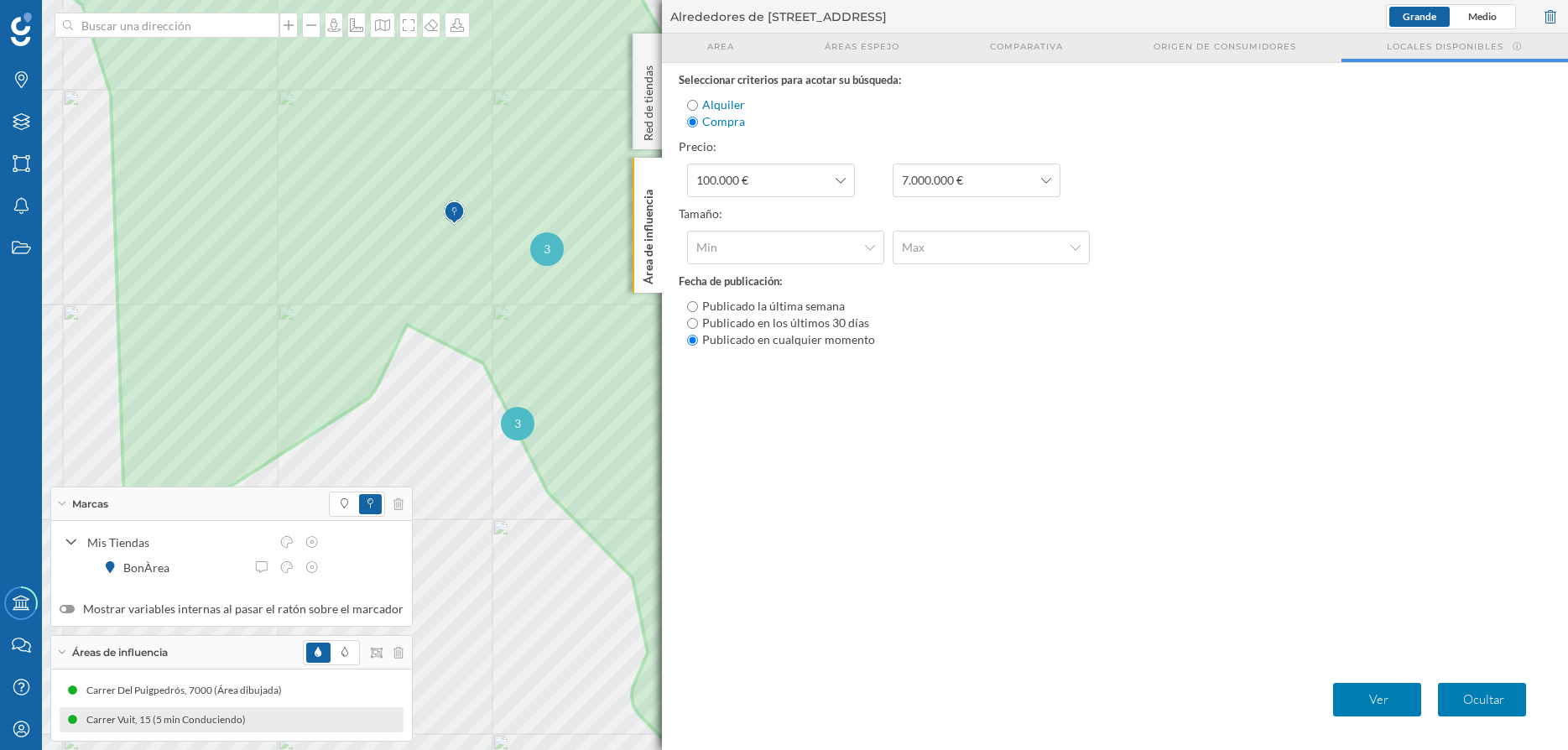
click at [550, 253] on span "3" at bounding box center [547, 248] width 7 height 17
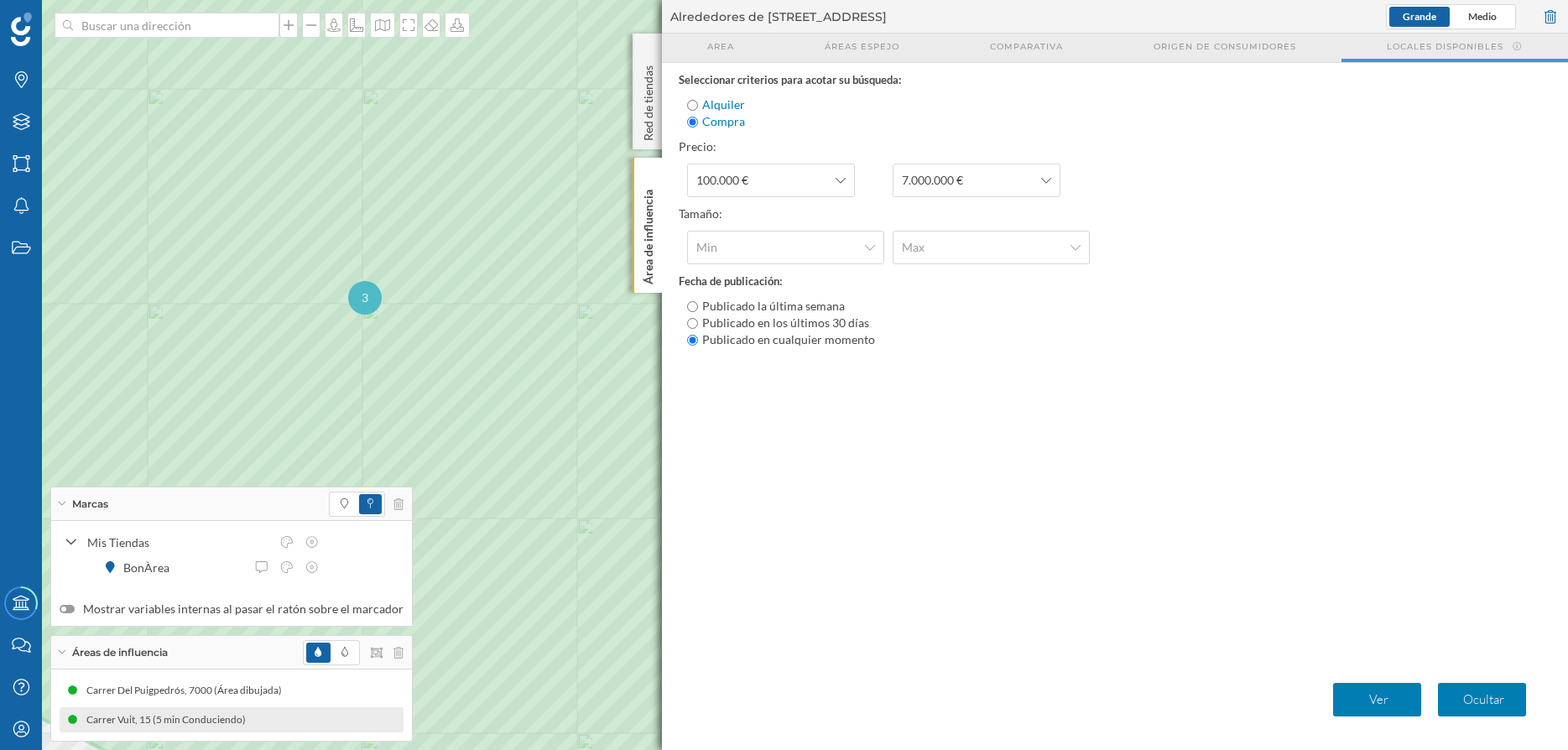
drag, startPoint x: 528, startPoint y: 291, endPoint x: 355, endPoint y: 284, distance: 173.1
click at [355, 284] on div "3" at bounding box center [365, 298] width 34 height 34
click at [635, 230] on div "Área de influencia" at bounding box center [647, 224] width 29 height 135
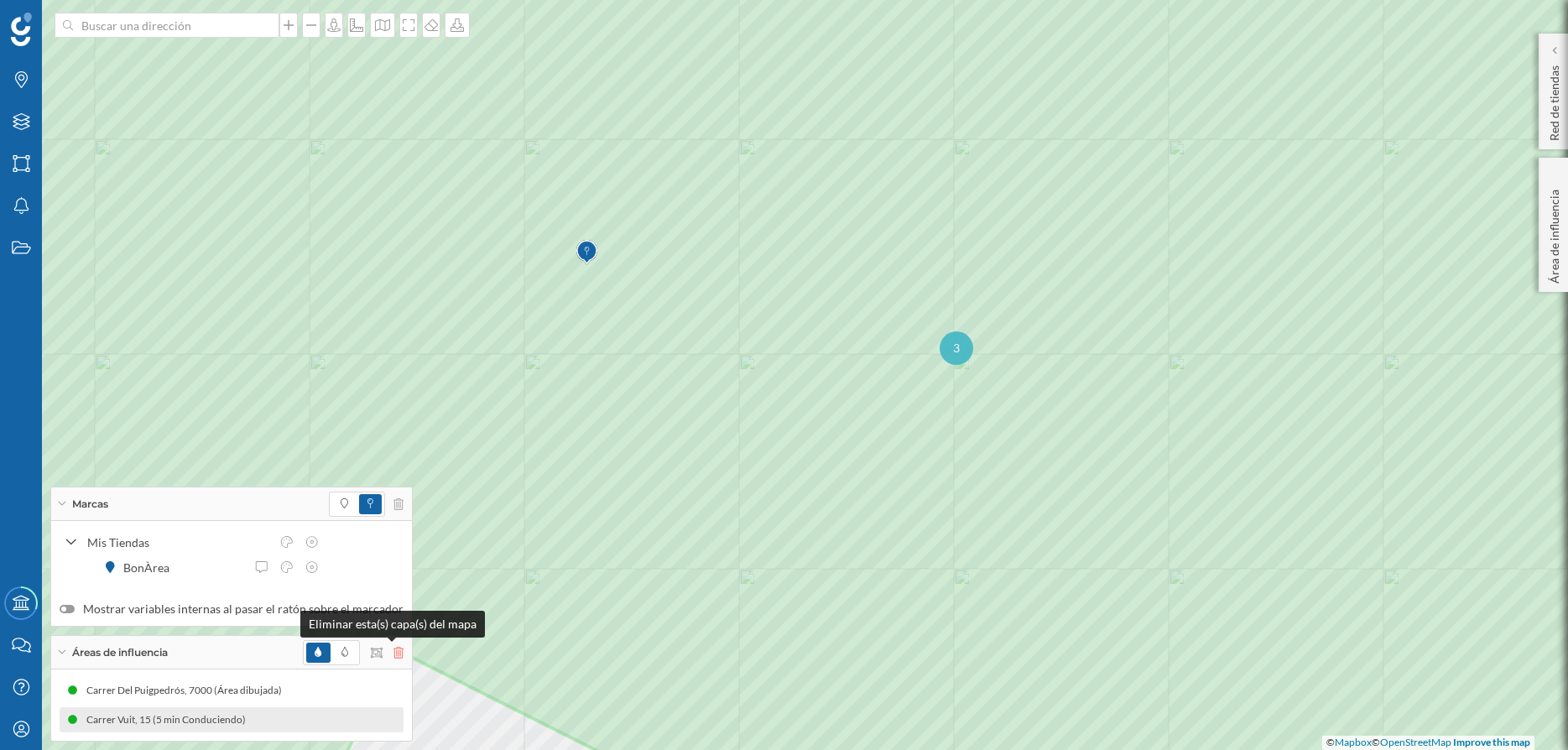
click at [393, 648] on icon at bounding box center [398, 652] width 10 height 11
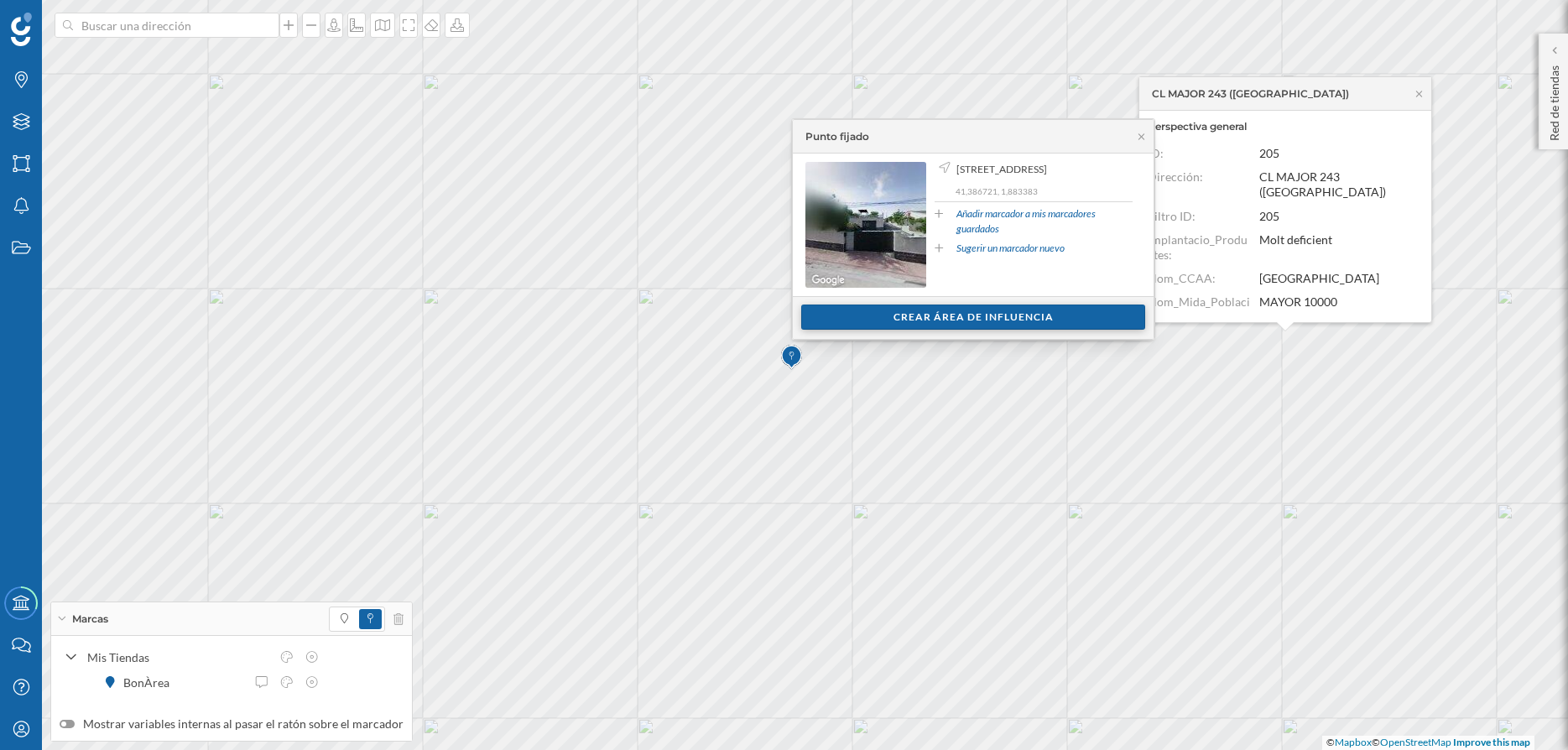
click at [1008, 310] on div "Crear área de influencia" at bounding box center [973, 317] width 344 height 25
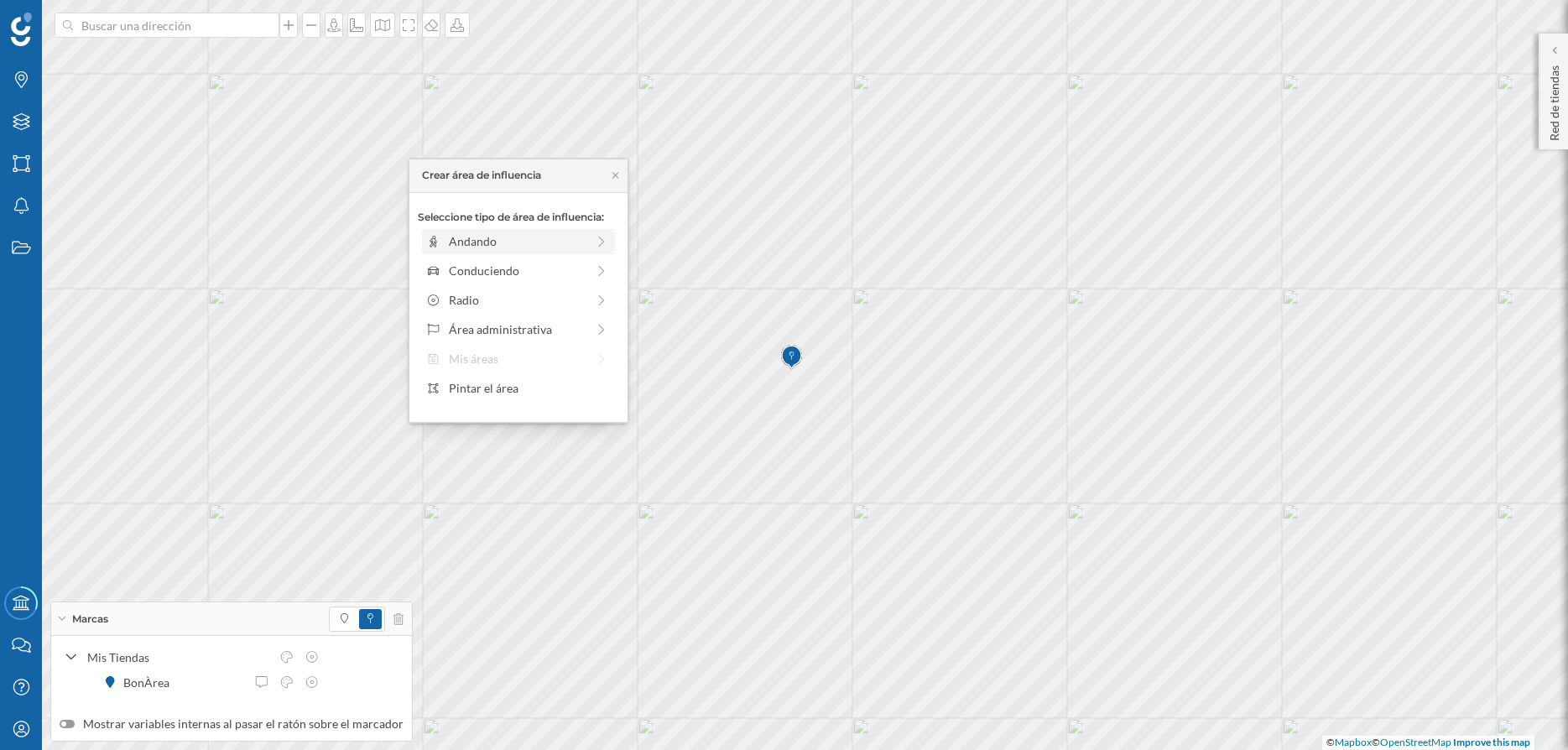
click at [481, 239] on div "Andando" at bounding box center [517, 241] width 137 height 18
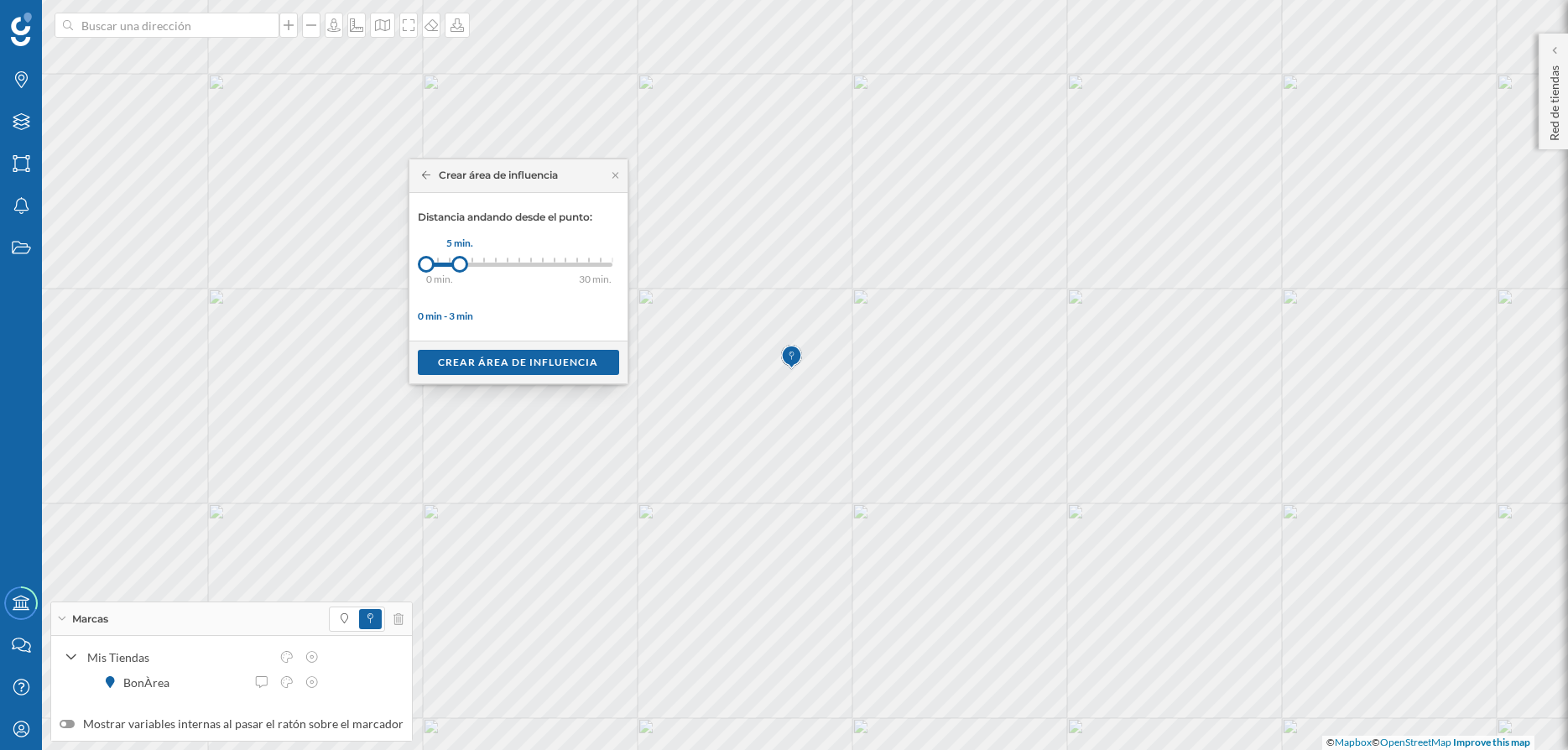
drag, startPoint x: 441, startPoint y: 263, endPoint x: 460, endPoint y: 264, distance: 19.0
click at [460, 264] on div at bounding box center [460, 264] width 17 height 17
click at [524, 367] on div "Crear área de influencia" at bounding box center [519, 361] width 202 height 25
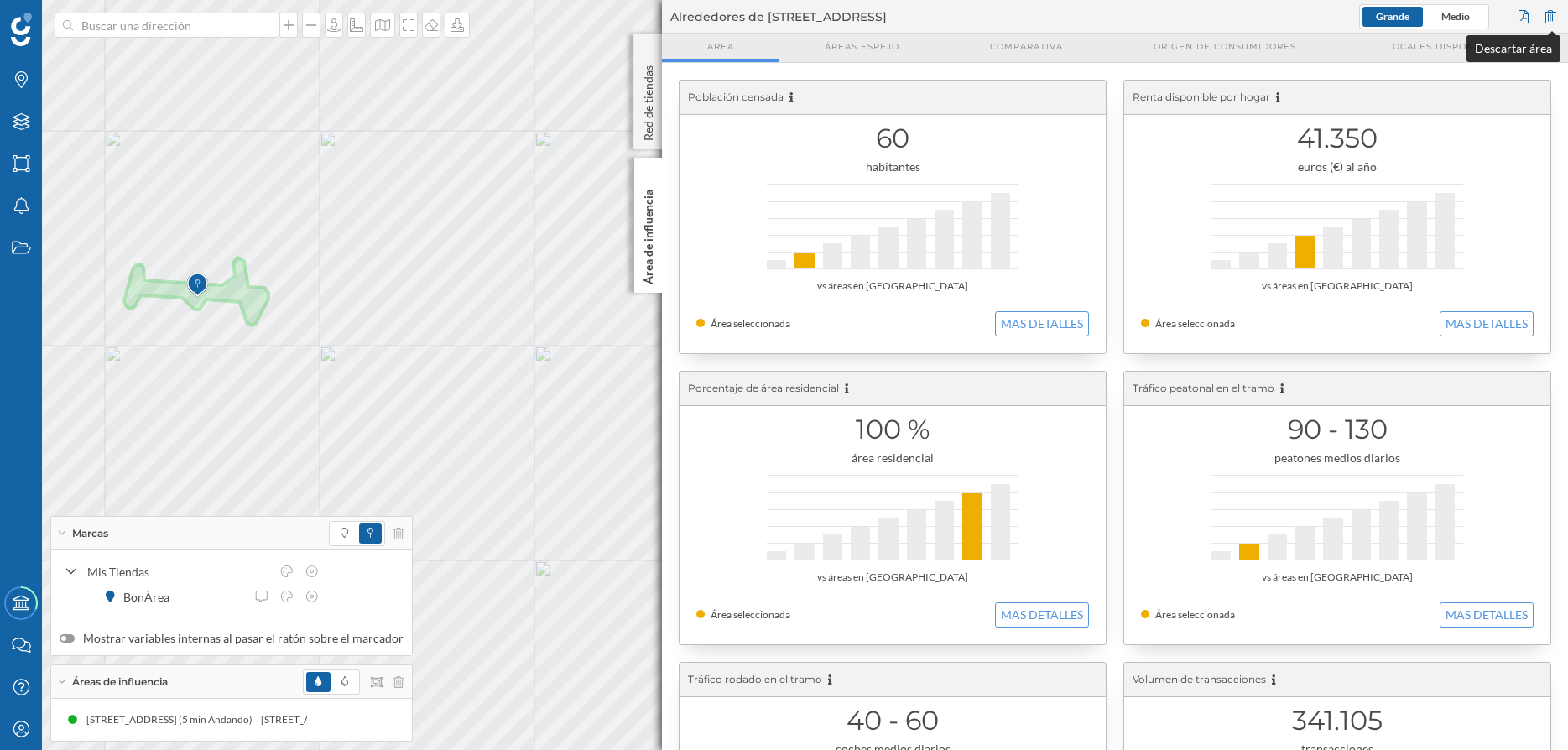
click at [1557, 14] on div at bounding box center [1550, 17] width 19 height 25
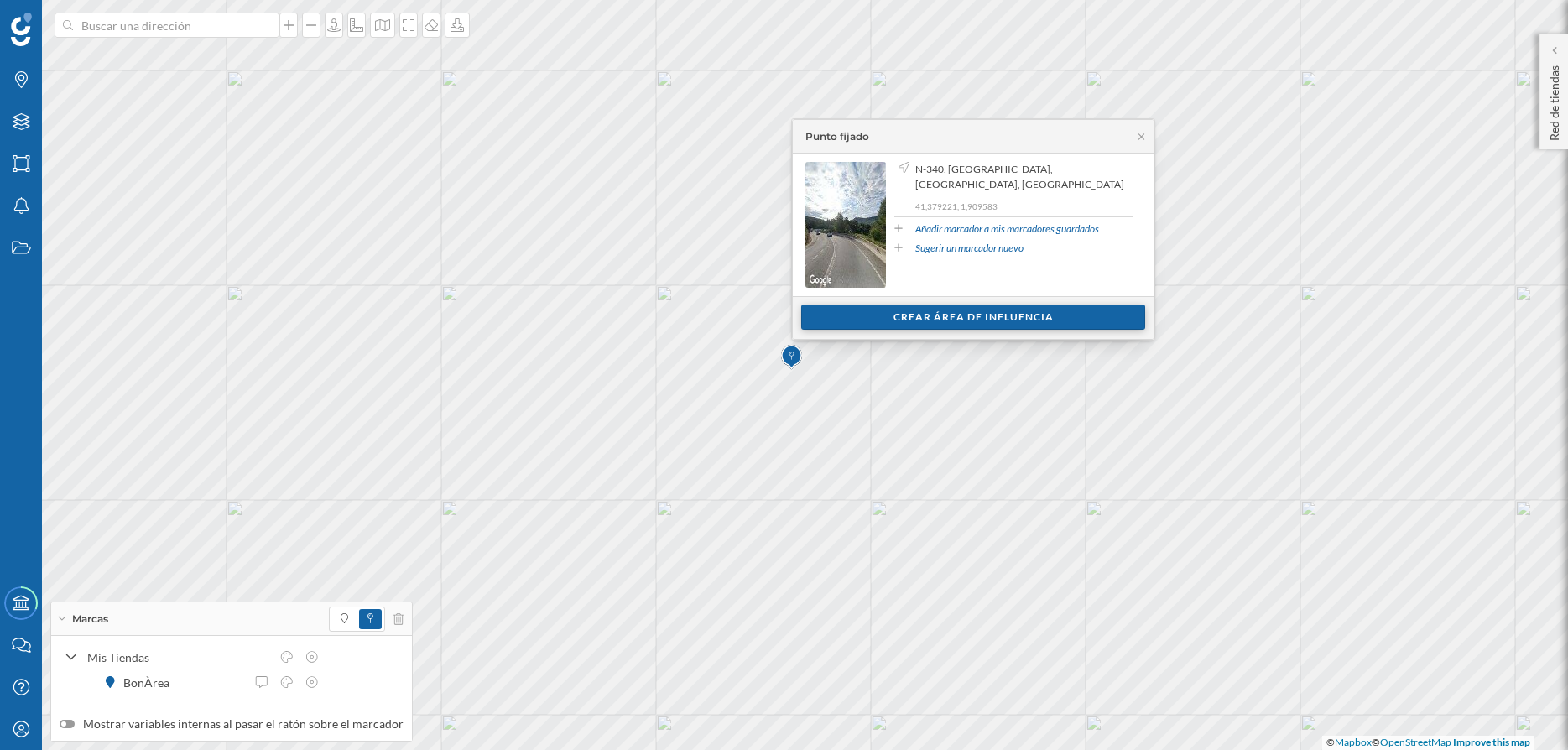
click at [972, 314] on div "Crear área de influencia" at bounding box center [973, 317] width 344 height 25
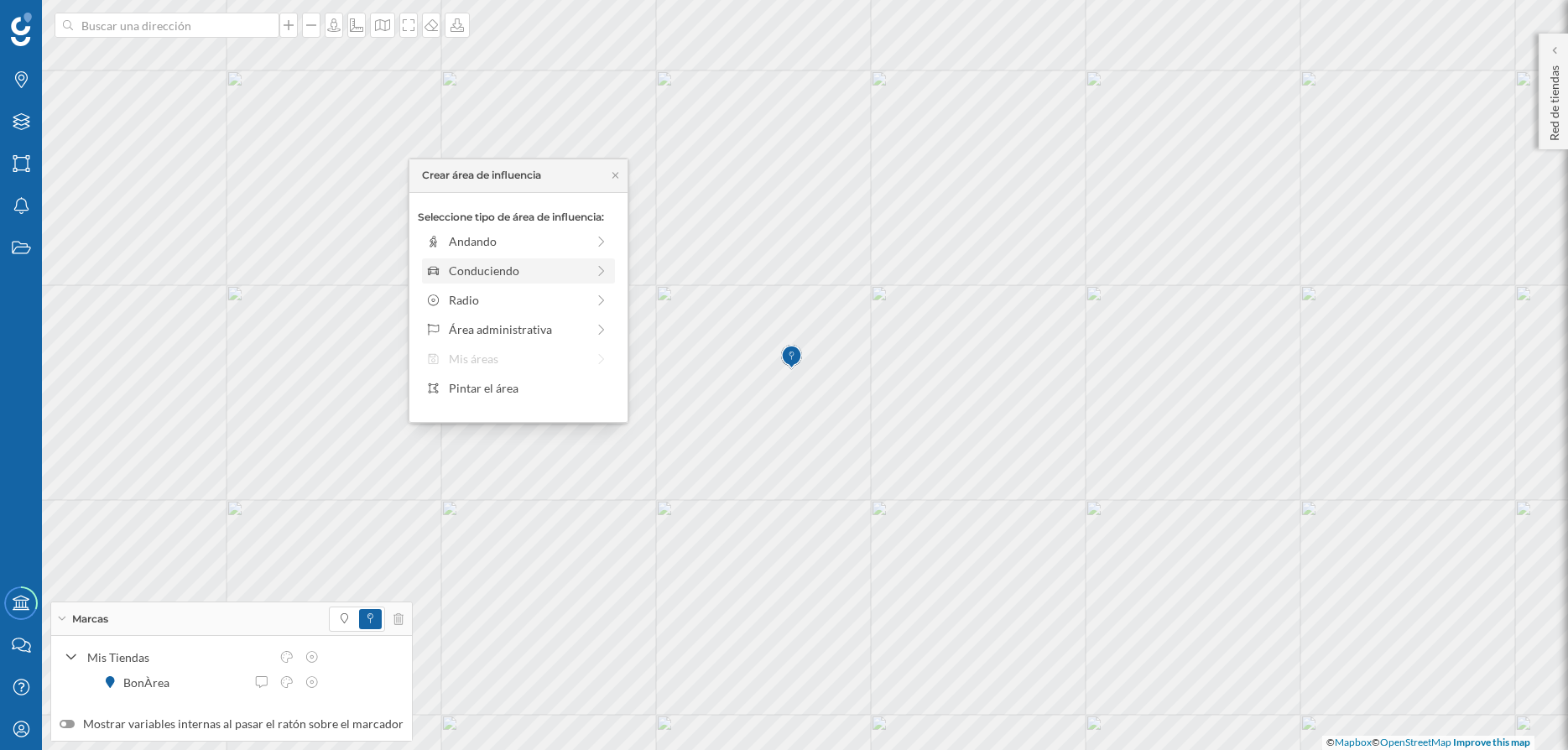
click at [524, 269] on div "Conduciendo" at bounding box center [517, 270] width 137 height 18
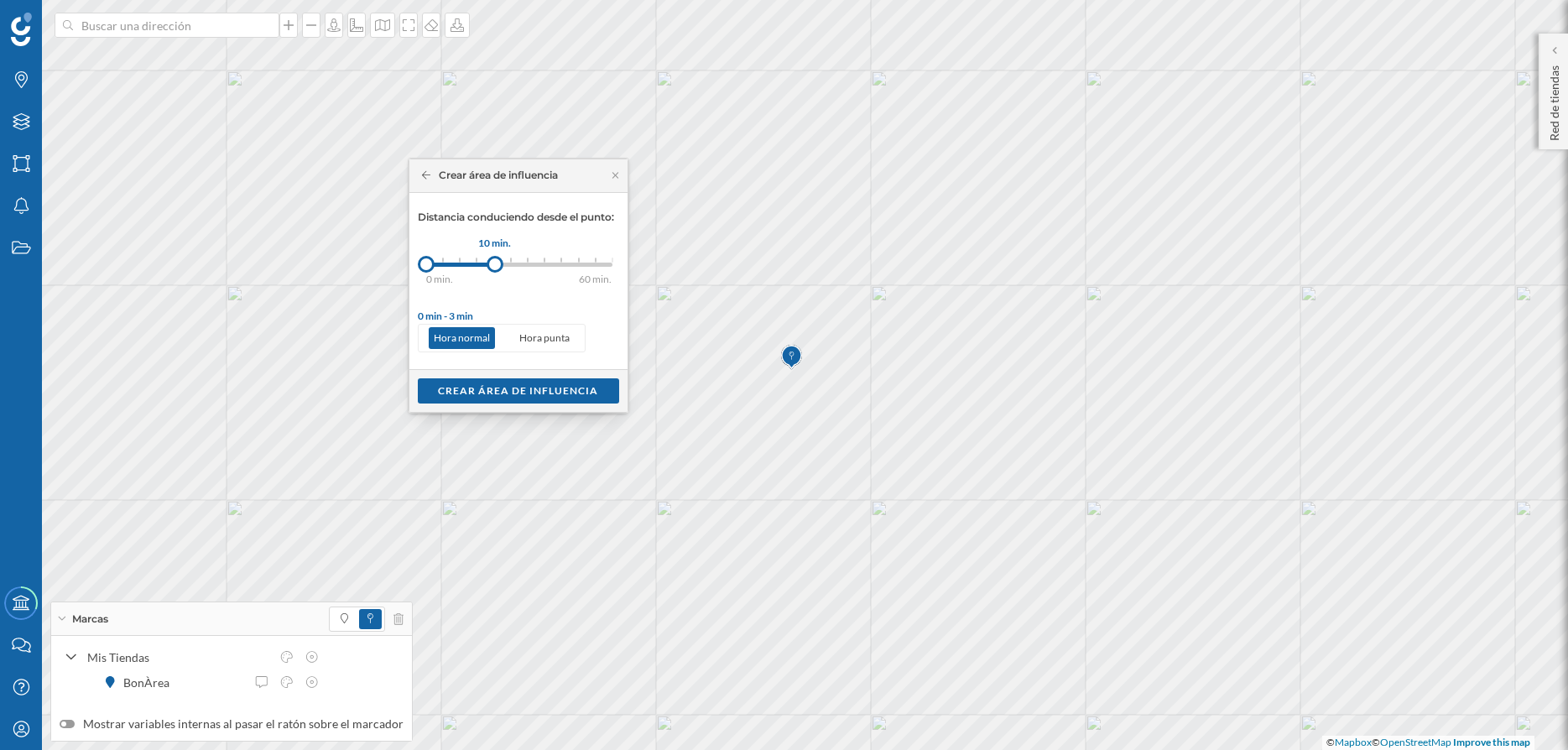
drag, startPoint x: 442, startPoint y: 267, endPoint x: 495, endPoint y: 270, distance: 53.1
click at [495, 270] on div at bounding box center [495, 264] width 17 height 17
click at [540, 395] on div "Crear área de influencia" at bounding box center [519, 390] width 202 height 25
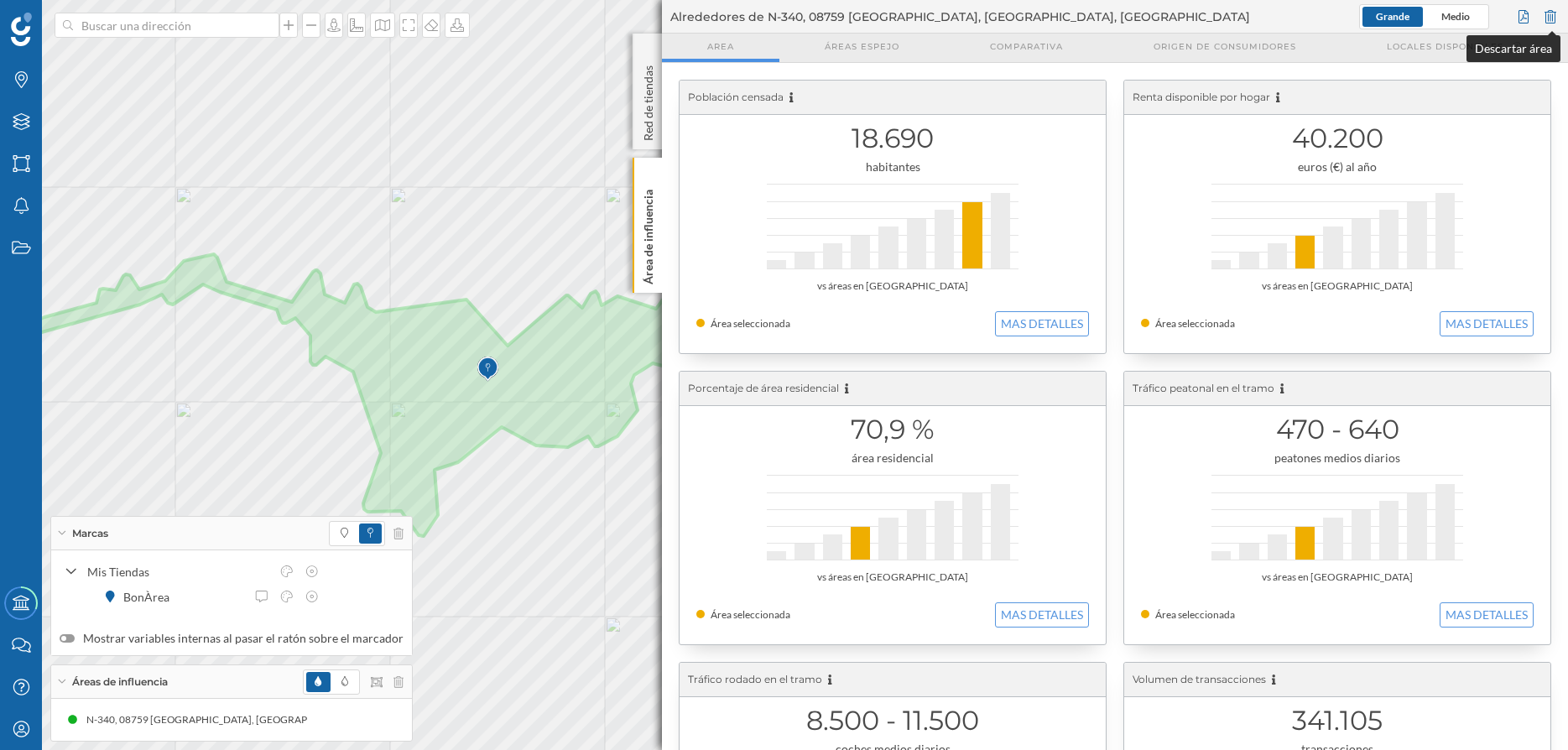
click at [1551, 18] on div at bounding box center [1550, 17] width 19 height 25
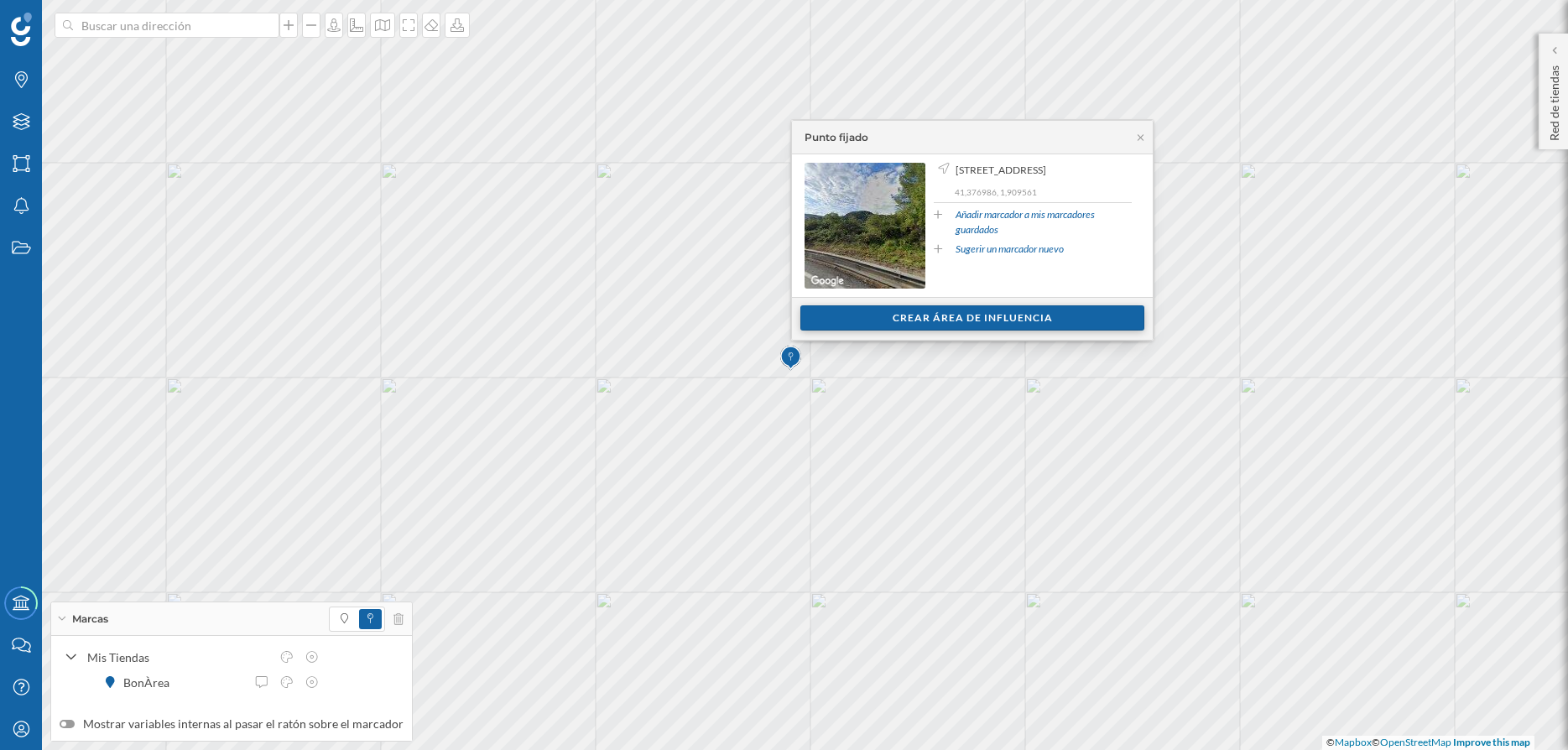
click at [963, 319] on div "Crear área de influencia" at bounding box center [972, 318] width 344 height 25
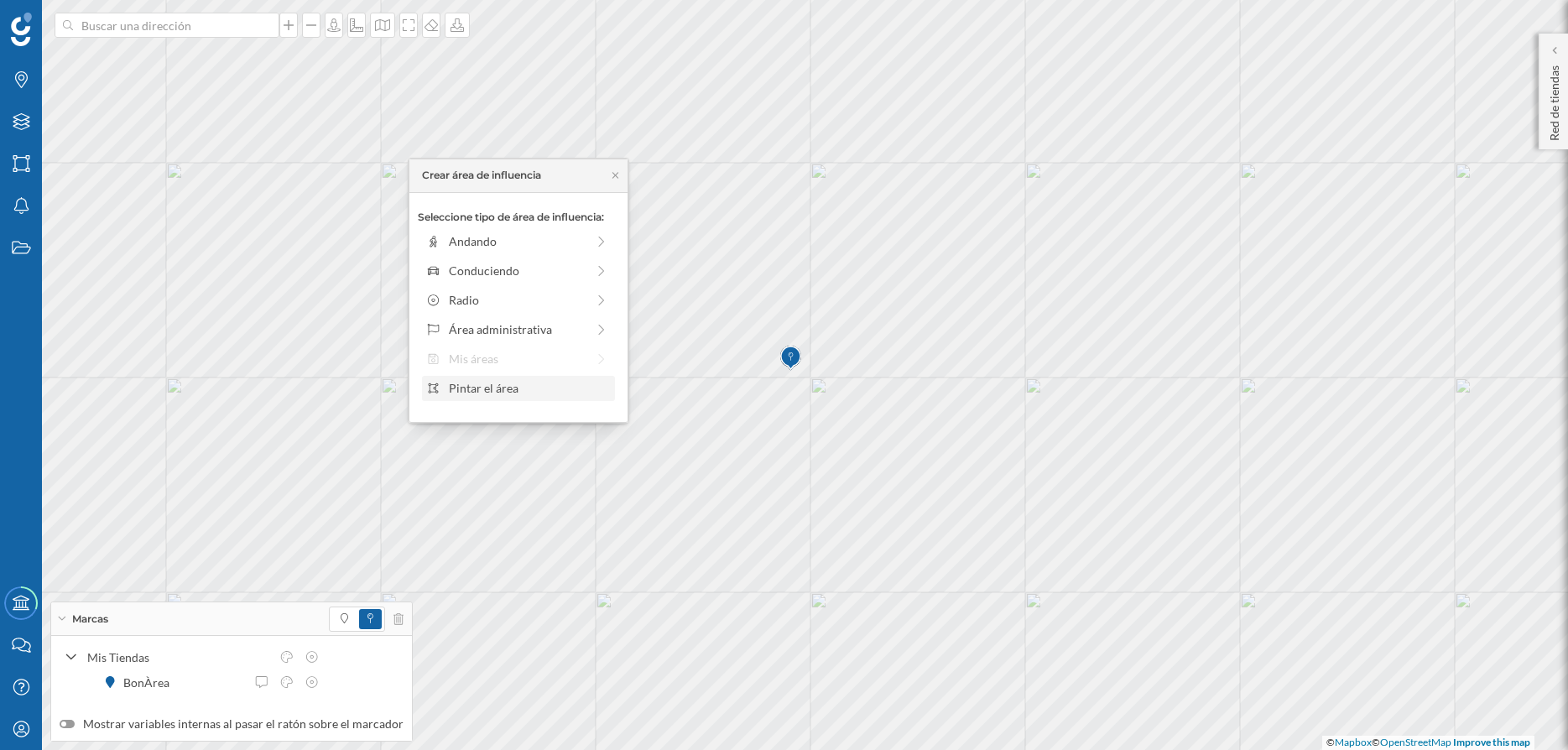
click at [511, 383] on div "Pintar el área" at bounding box center [529, 388] width 160 height 18
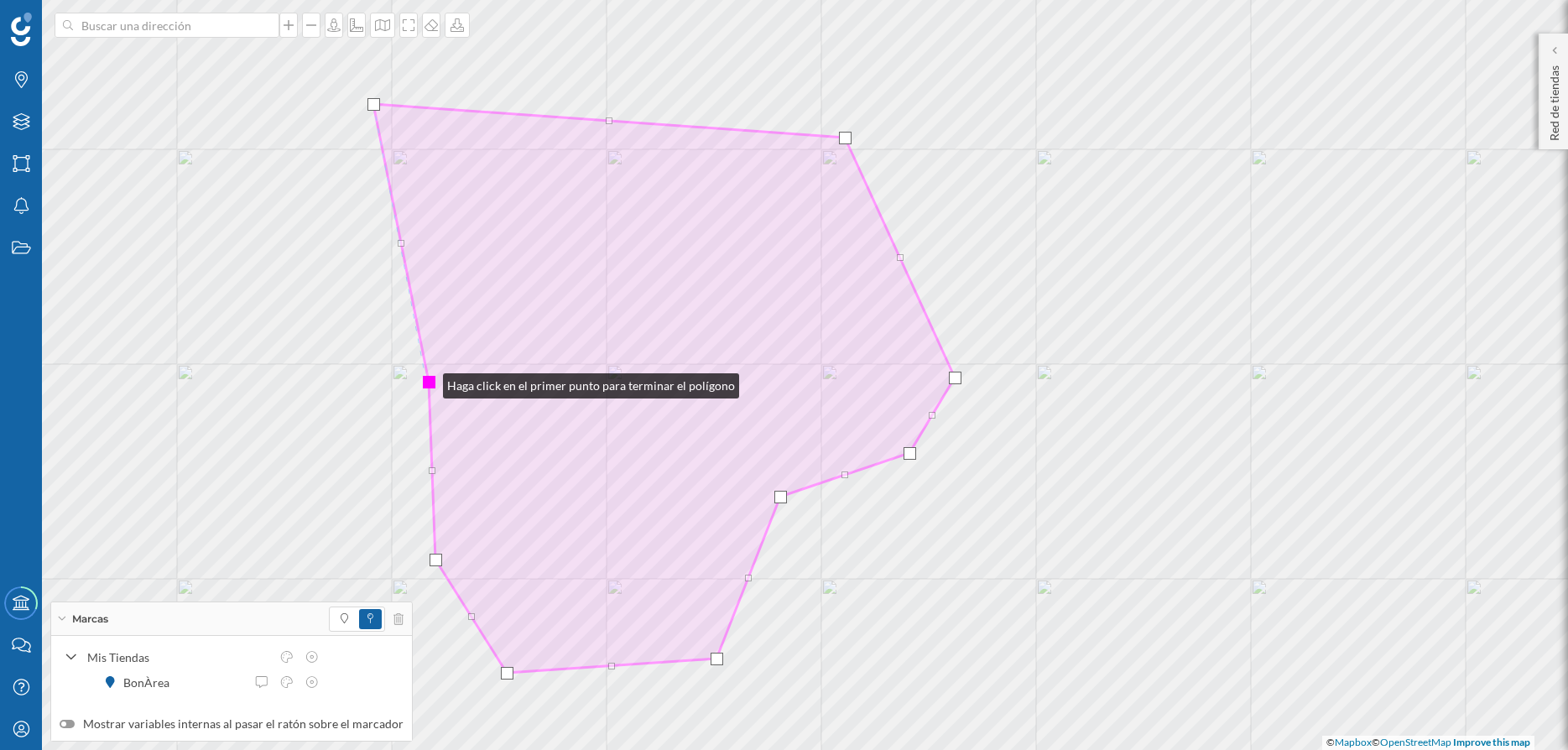
click at [426, 382] on div at bounding box center [429, 382] width 12 height 12
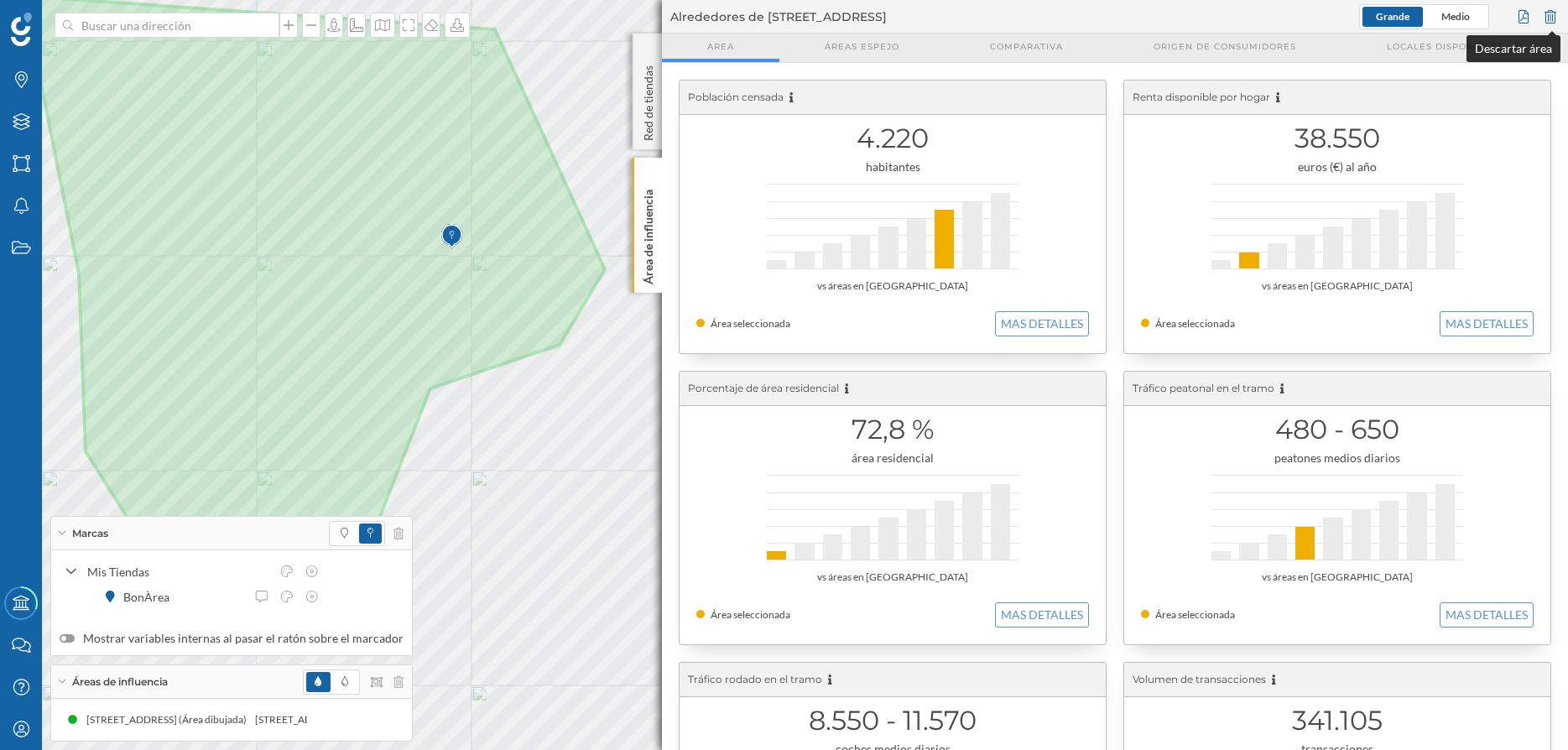
click at [1555, 16] on div at bounding box center [1550, 17] width 19 height 25
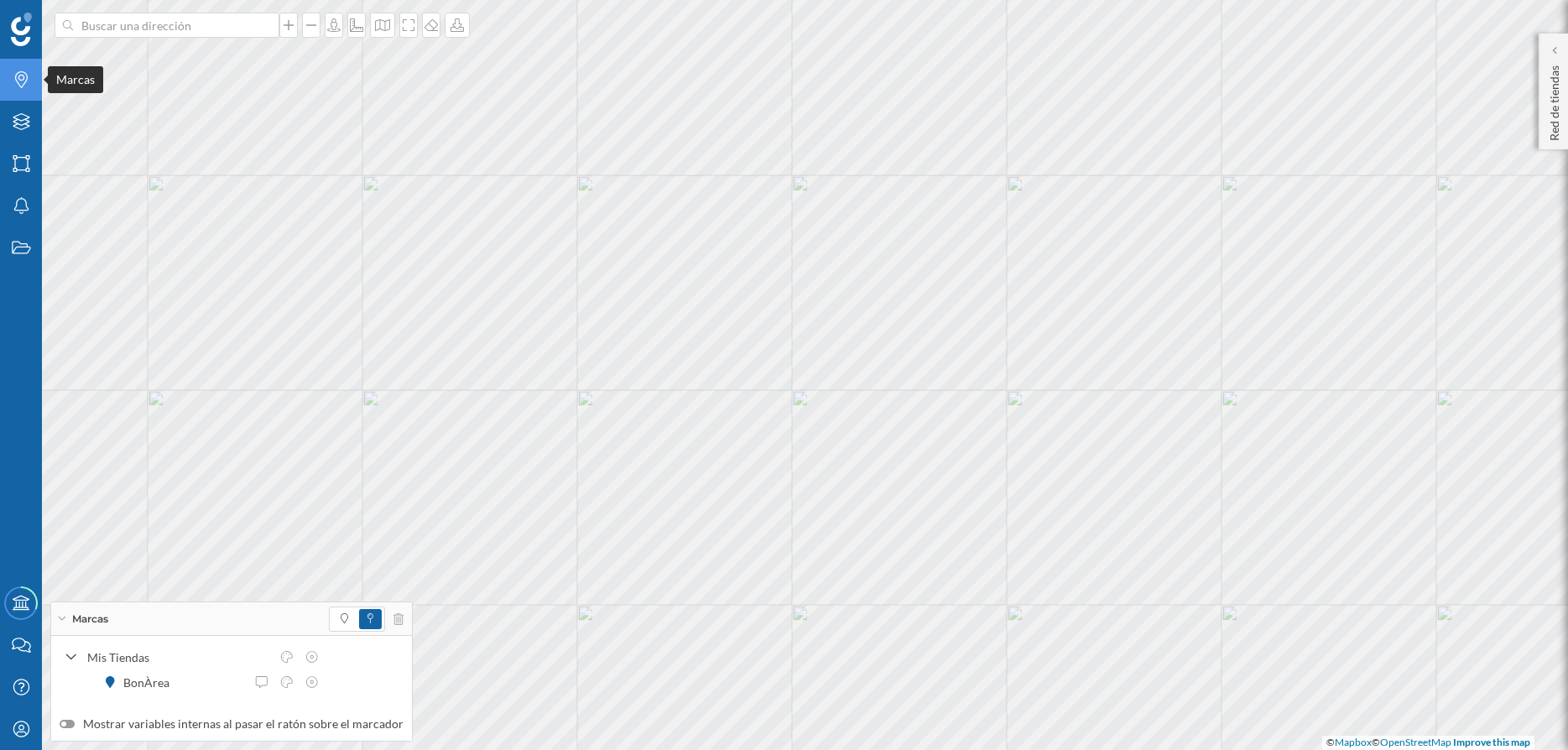
click at [23, 85] on icon "Marcas" at bounding box center [21, 80] width 21 height 17
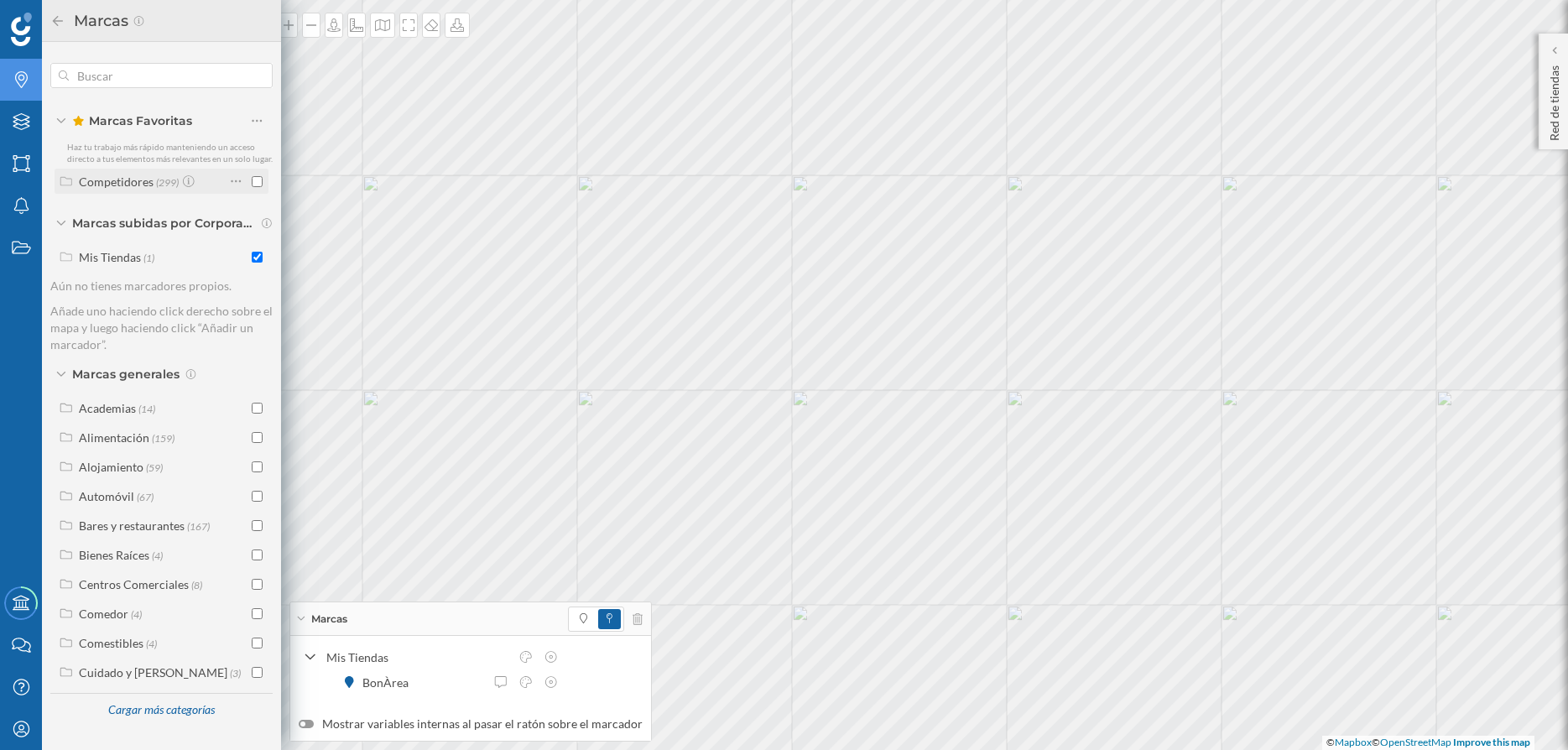
click at [260, 185] on input "checkbox" at bounding box center [257, 181] width 11 height 11
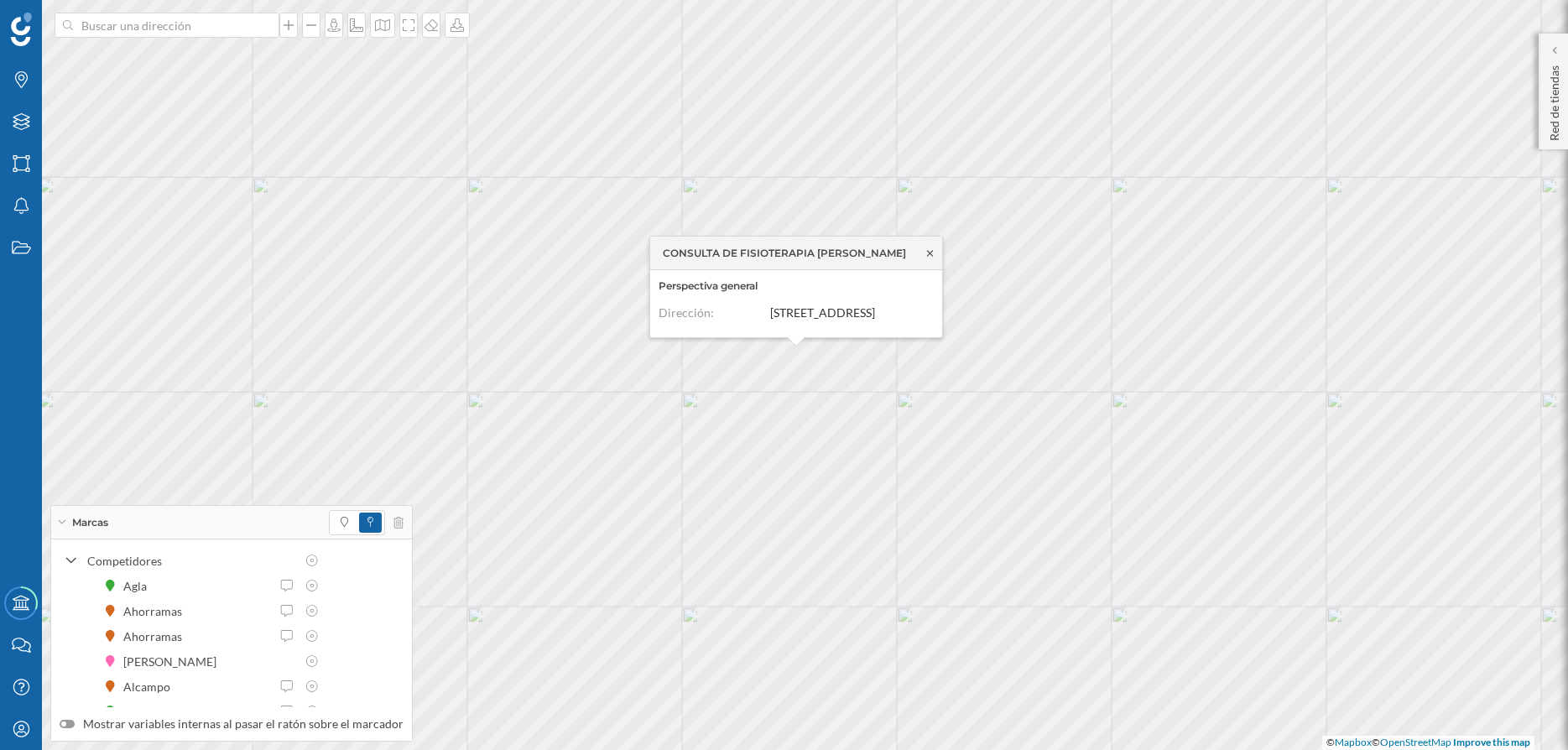
click at [928, 255] on icon at bounding box center [930, 253] width 6 height 6
